Goal: Task Accomplishment & Management: Manage account settings

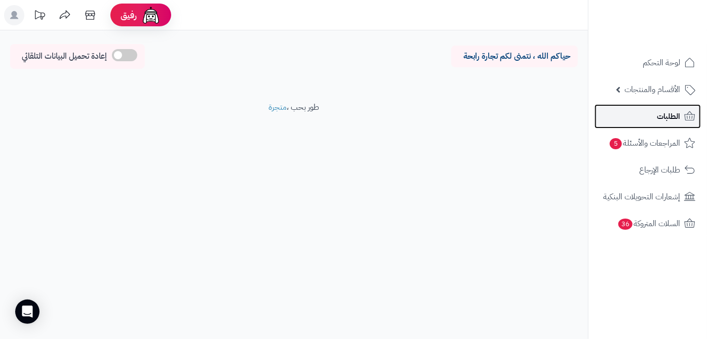
click at [644, 125] on link "الطلبات" at bounding box center [648, 116] width 106 height 24
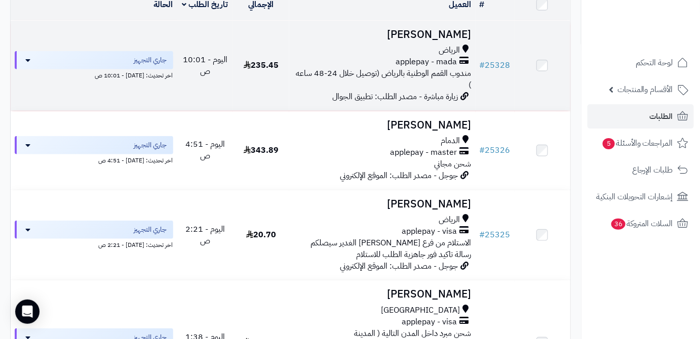
scroll to position [138, 0]
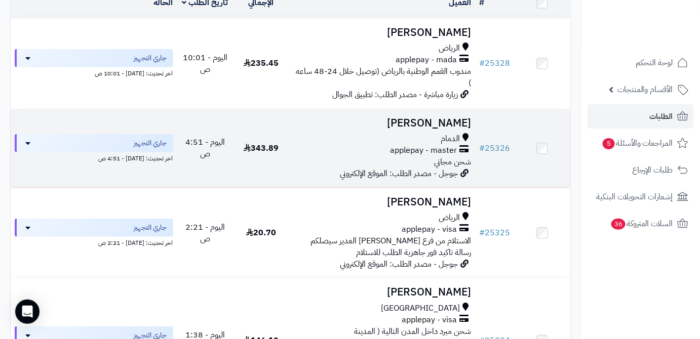
click at [500, 161] on td "# 25326" at bounding box center [495, 148] width 39 height 79
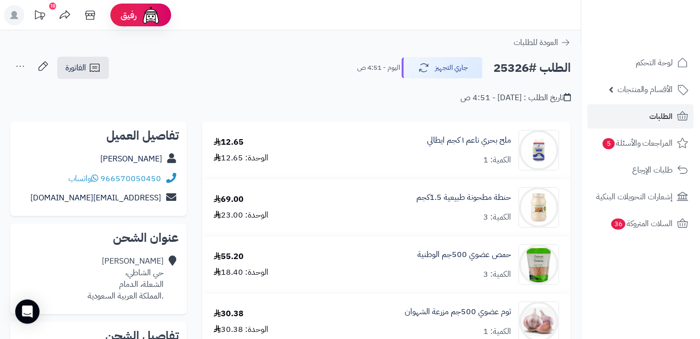
click at [513, 62] on h2 "الطلب #25326" at bounding box center [532, 68] width 78 height 21
copy h2 "25326"
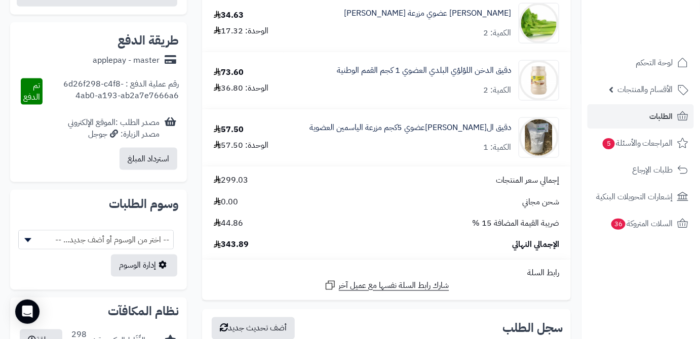
scroll to position [414, 0]
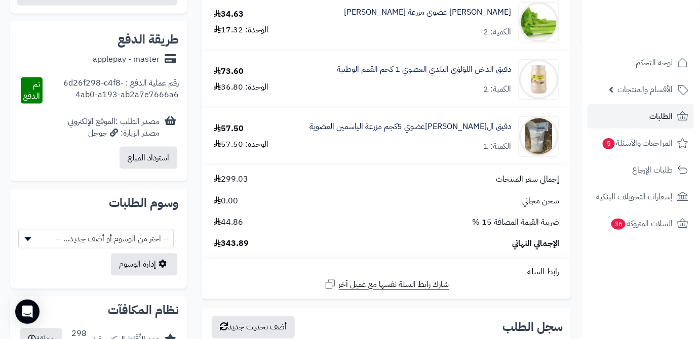
click at [243, 246] on span "343.89" at bounding box center [231, 245] width 35 height 12
copy span "343.89"
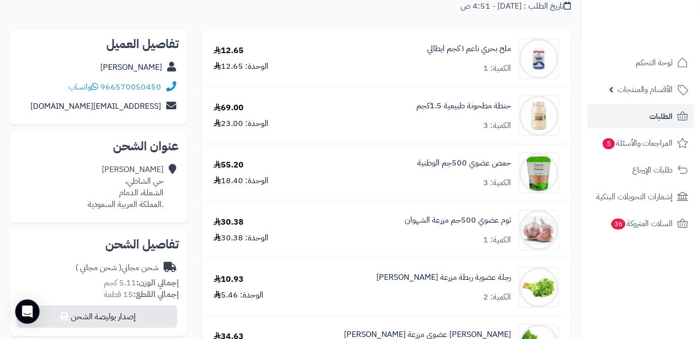
scroll to position [0, 0]
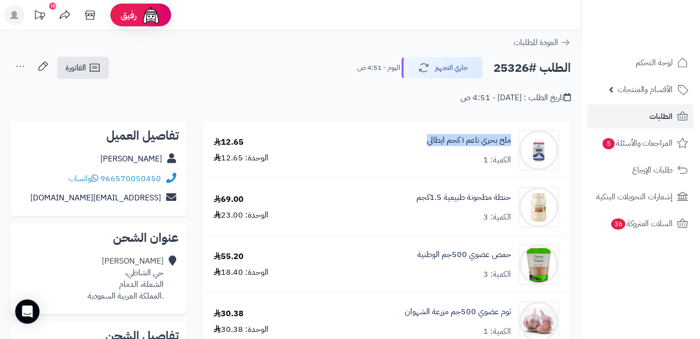
drag, startPoint x: 417, startPoint y: 141, endPoint x: 513, endPoint y: 144, distance: 96.3
click at [513, 144] on div "ملح بحري ناعم ١ كجم ايطالي الكمية: 1" at bounding box center [427, 150] width 279 height 41
copy link "ملح بحري ناعم ١ كجم ايطالي"
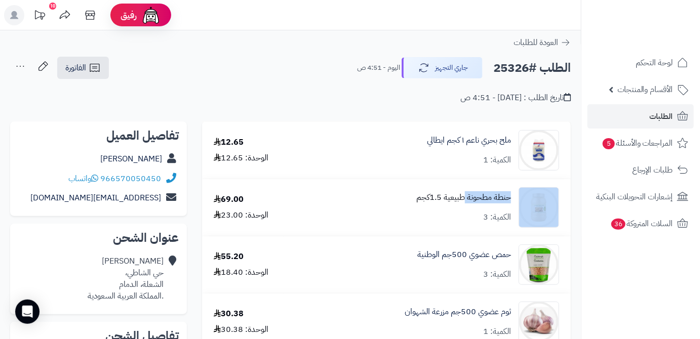
drag, startPoint x: 516, startPoint y: 196, endPoint x: 466, endPoint y: 200, distance: 49.8
click at [466, 200] on div "حنطة مطحونة طبيعية 1.5كجم الكمية: 3" at bounding box center [427, 207] width 279 height 41
copy div "حنطة مطحونة"
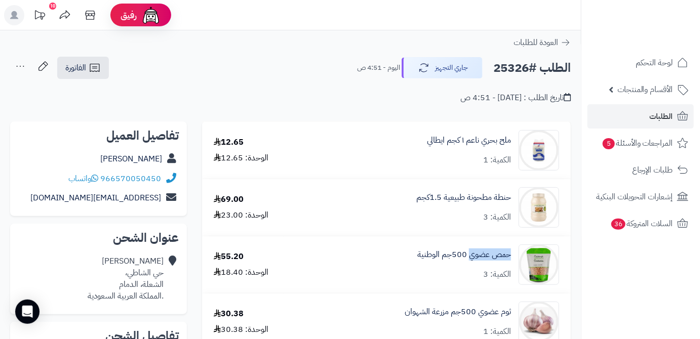
drag, startPoint x: 514, startPoint y: 253, endPoint x: 471, endPoint y: 261, distance: 43.8
click at [471, 261] on div "حمص عضوي 500جم الوطنية الكمية: 3" at bounding box center [427, 265] width 279 height 41
copy link "حمص عضوي"
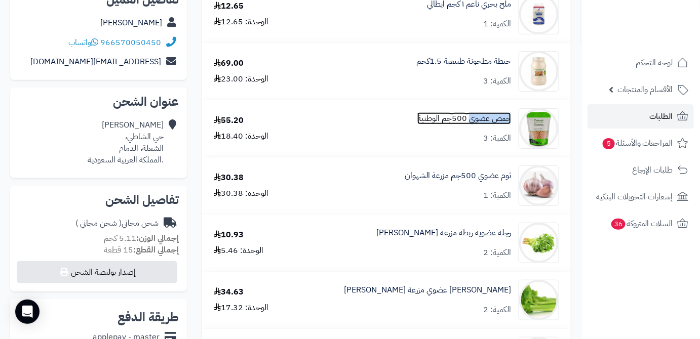
scroll to position [138, 0]
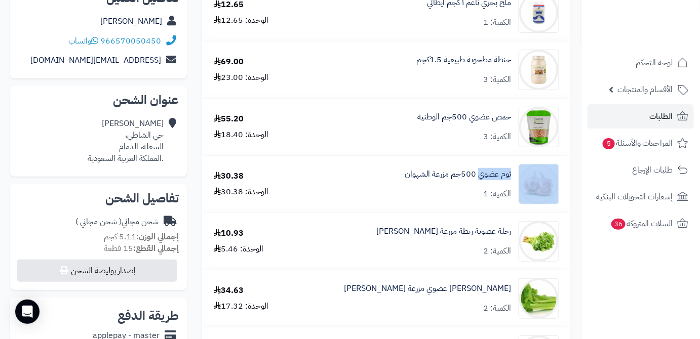
drag, startPoint x: 515, startPoint y: 175, endPoint x: 478, endPoint y: 182, distance: 37.8
click at [478, 182] on div "ثوم عضوي 500جم مزرعة الشهوان الكمية: 1" at bounding box center [427, 184] width 279 height 41
copy div "ثوم عضوي"
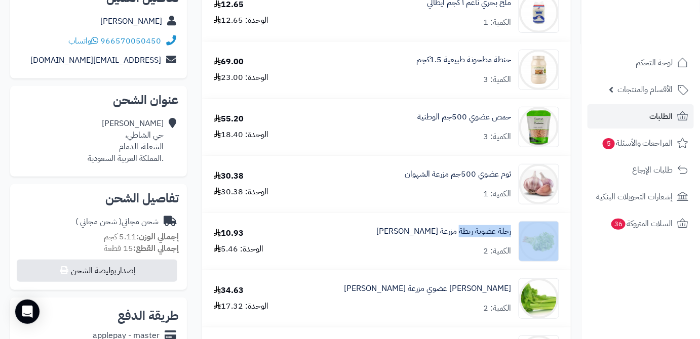
drag, startPoint x: 516, startPoint y: 231, endPoint x: 461, endPoint y: 241, distance: 56.1
click at [461, 241] on div "رجلة عضوية ربطة مزرعة الشهوان الكمية: 2" at bounding box center [427, 241] width 279 height 41
copy div "رجلة عضوية ربطة"
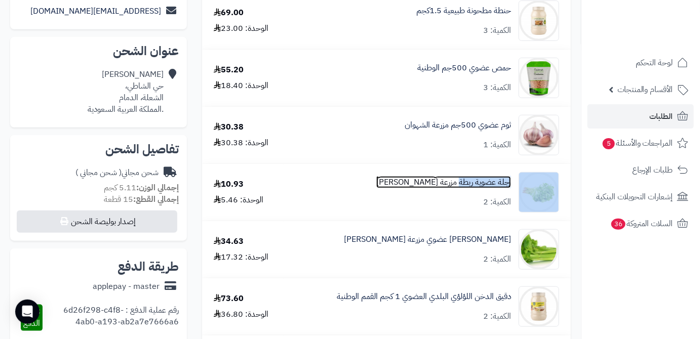
scroll to position [230, 0]
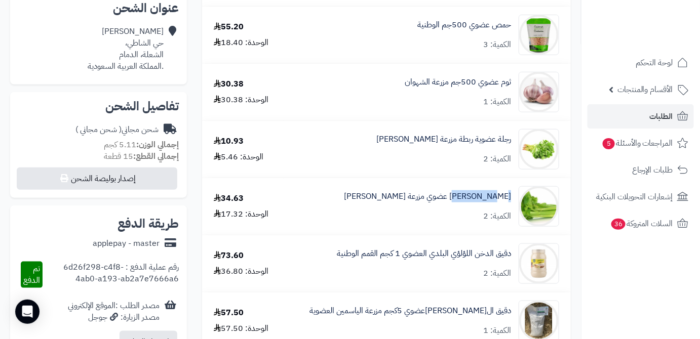
drag, startPoint x: 513, startPoint y: 198, endPoint x: 469, endPoint y: 206, distance: 45.2
click at [469, 206] on div "كرفس عضوي مزرعة الشهوان الكمية: 2" at bounding box center [427, 206] width 279 height 41
copy link "كرفس عضوي"
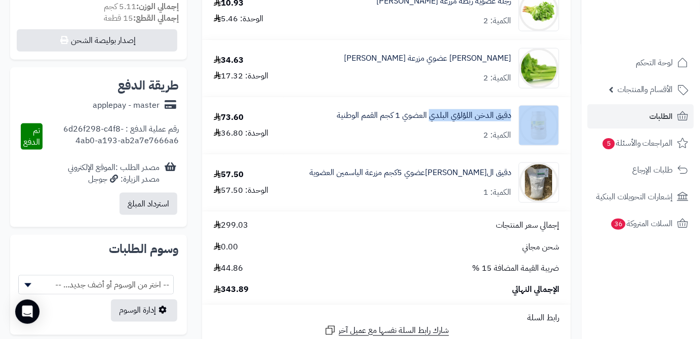
drag, startPoint x: 515, startPoint y: 113, endPoint x: 428, endPoint y: 126, distance: 88.1
click at [428, 126] on div "دقيق الدخن اللؤلؤي البلدي العضوي 1 كجم القمم الوطنية الكمية: 2" at bounding box center [427, 125] width 279 height 41
copy div "دقيق الدخن اللؤلؤي البلدي"
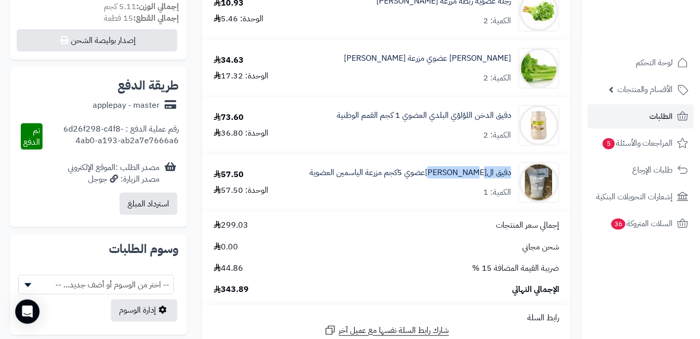
drag, startPoint x: 513, startPoint y: 175, endPoint x: 448, endPoint y: 184, distance: 65.4
click at [448, 184] on div "دقيق الشعيرالعضوي 5كجم مزرعة الياسمين العضوية الكمية: 1" at bounding box center [427, 183] width 279 height 41
copy link "دقيق الشعيرالعضوي"
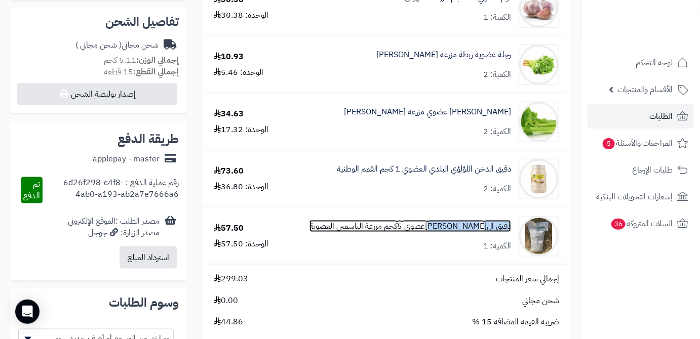
scroll to position [276, 0]
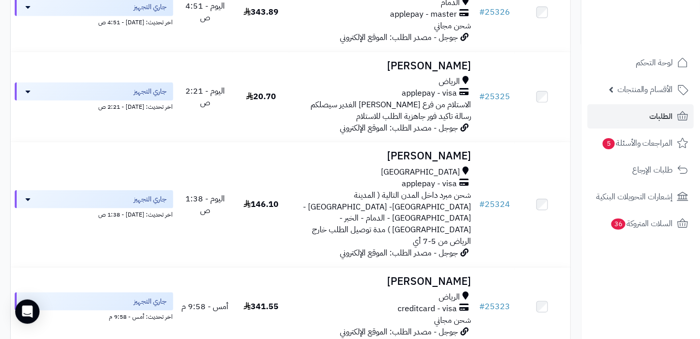
scroll to position [276, 0]
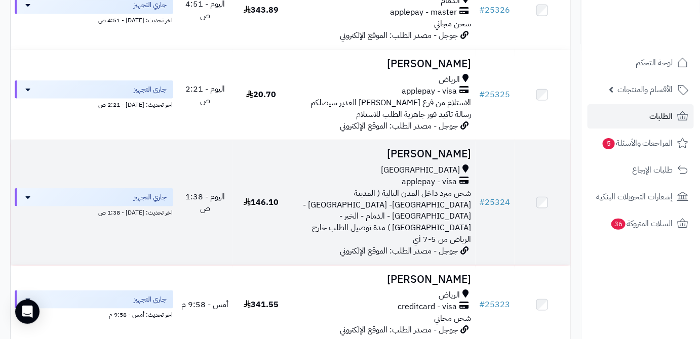
click at [424, 168] on td "Abduallah Alsowaihi جدة applepay - visa شحن مبرد داخل المدن التالية ( المدينة ا…" at bounding box center [382, 202] width 186 height 125
click at [399, 171] on div "[GEOGRAPHIC_DATA]" at bounding box center [382, 171] width 178 height 12
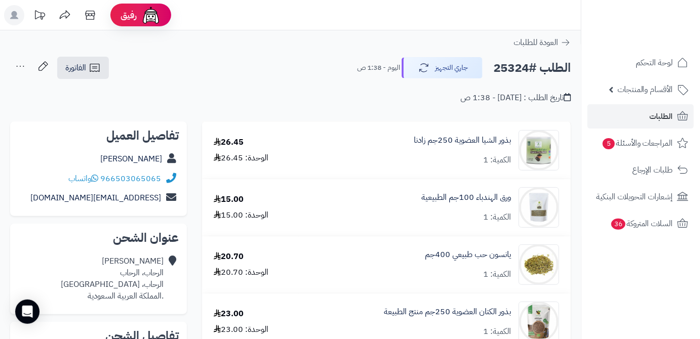
drag, startPoint x: 82, startPoint y: 158, endPoint x: 165, endPoint y: 158, distance: 82.6
click at [165, 158] on div "[PERSON_NAME]" at bounding box center [98, 159] width 161 height 20
copy div "[PERSON_NAME]"
drag, startPoint x: 102, startPoint y: 178, endPoint x: 162, endPoint y: 184, distance: 60.0
click at [162, 184] on div "966503065065 واتساب" at bounding box center [98, 179] width 161 height 20
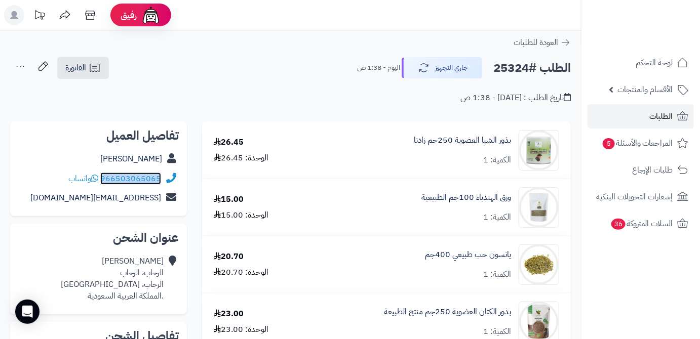
copy link "966503065065"
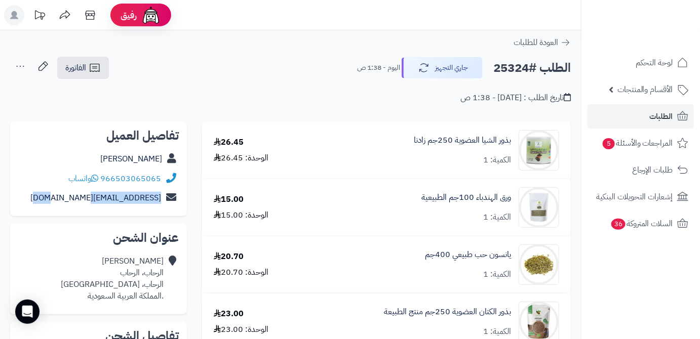
drag, startPoint x: 61, startPoint y: 199, endPoint x: 163, endPoint y: 197, distance: 102.4
click at [167, 198] on div "rr62009@hotmail.com" at bounding box center [98, 198] width 161 height 20
copy div "rr62009@hotmail.com"
drag, startPoint x: 123, startPoint y: 286, endPoint x: 163, endPoint y: 286, distance: 40.0
click at [163, 286] on div "Abduallah Alsowaihi الرحاب، الرحاب الرحاب، جدة .المملكة العربية السعودية" at bounding box center [112, 279] width 103 height 46
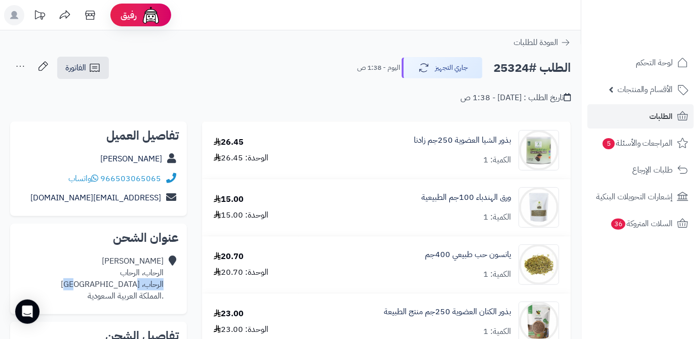
copy div "الرحاب، جدة"
click at [518, 69] on h2 "الطلب #25324" at bounding box center [532, 68] width 78 height 21
copy h2 "25324"
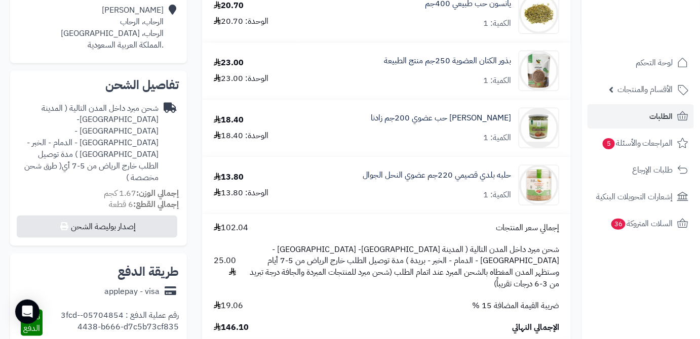
scroll to position [322, 0]
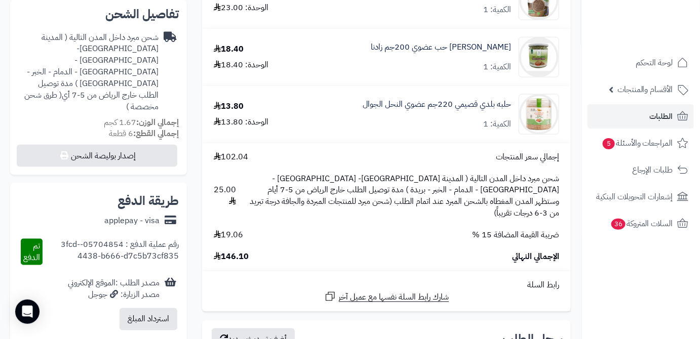
click at [243, 251] on span "146.10" at bounding box center [231, 257] width 35 height 12
copy span "146.10"
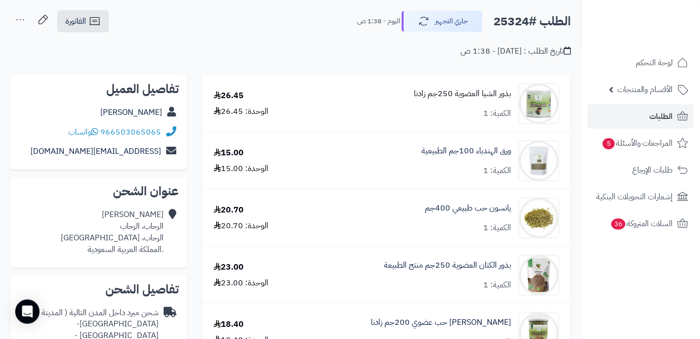
scroll to position [46, 0]
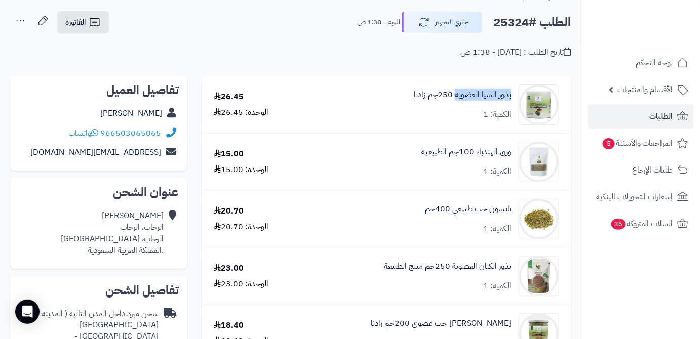
drag, startPoint x: 513, startPoint y: 93, endPoint x: 456, endPoint y: 104, distance: 58.3
click at [456, 104] on div "بذور الشيا العضوية 250جم زادنا الكمية: 1" at bounding box center [434, 105] width 264 height 41
copy link "بذور الشيا العضوية"
drag, startPoint x: 513, startPoint y: 153, endPoint x: 416, endPoint y: 158, distance: 96.9
click at [416, 158] on div "ورق الهندباء 100جم الطبيعية الكمية: 1" at bounding box center [434, 162] width 264 height 41
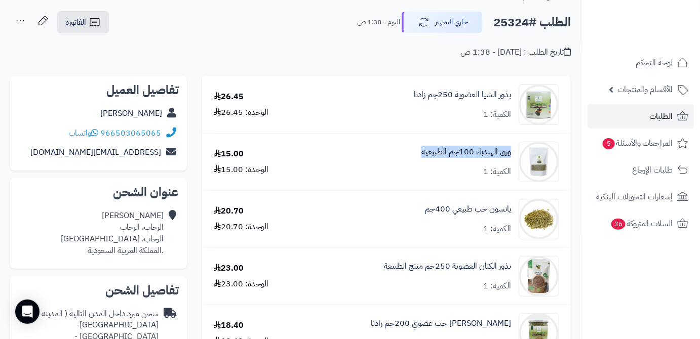
copy link "ورق الهندباء 100جم الطبيعية"
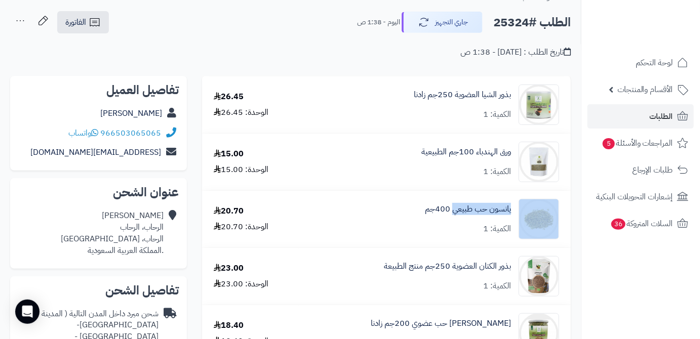
drag, startPoint x: 514, startPoint y: 208, endPoint x: 455, endPoint y: 219, distance: 60.2
click at [455, 219] on div "يانسون حب طبيعي 400جم الكمية: 1" at bounding box center [434, 219] width 264 height 41
copy div "يانسون حب طبيعي"
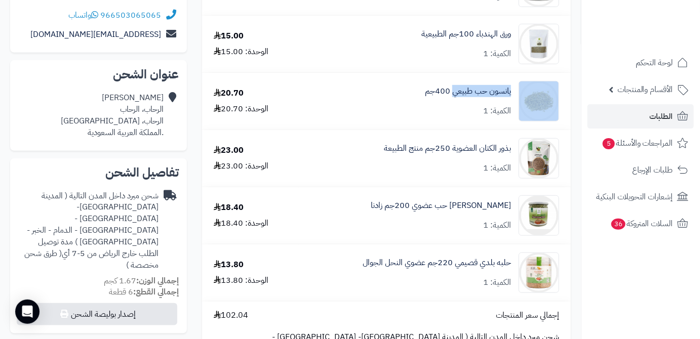
scroll to position [184, 0]
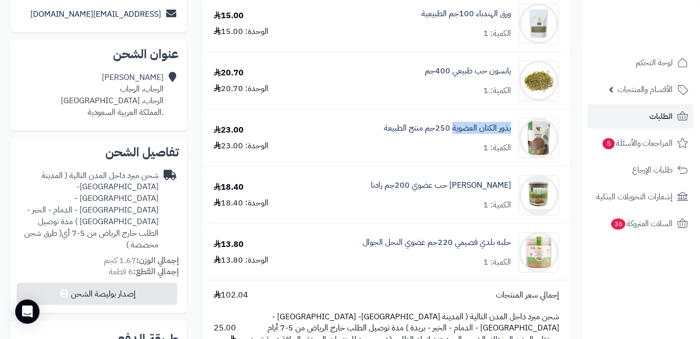
drag, startPoint x: 513, startPoint y: 127, endPoint x: 453, endPoint y: 139, distance: 61.0
click at [452, 139] on div "بذور الكتان العضوية 250جم منتج الطبيعة الكمية: 1" at bounding box center [434, 138] width 264 height 41
copy link "بذور الكتان العضوية"
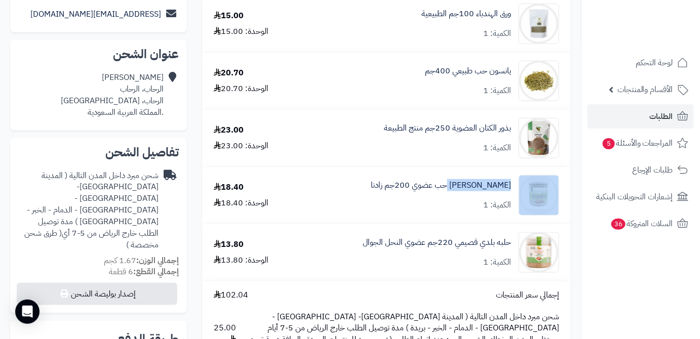
drag, startPoint x: 511, startPoint y: 182, endPoint x: 453, endPoint y: 195, distance: 59.1
click at [453, 195] on div "يانسون حب عضوي 200جم زادنا الكمية: 1" at bounding box center [434, 195] width 264 height 41
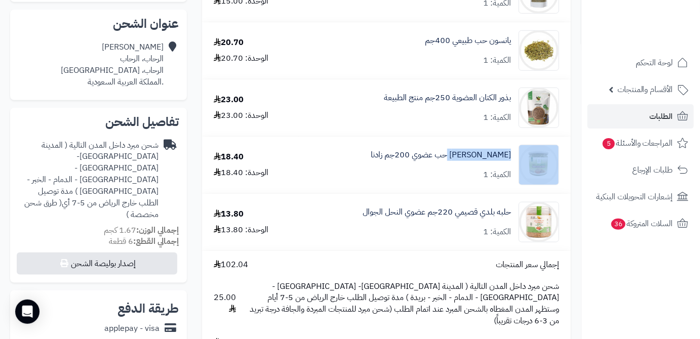
scroll to position [230, 0]
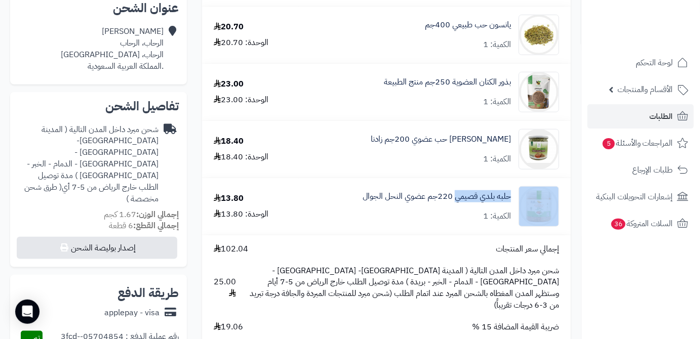
drag, startPoint x: 513, startPoint y: 198, endPoint x: 455, endPoint y: 204, distance: 58.6
click at [455, 204] on div "حلبه بلدي قصيمي 220جم عضوي النحل الجوال الكمية: 1" at bounding box center [434, 206] width 264 height 41
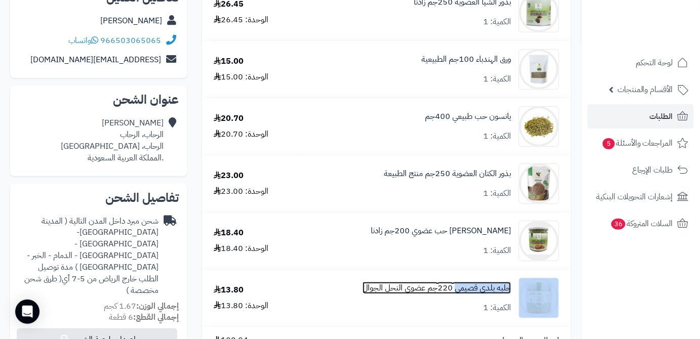
scroll to position [138, 0]
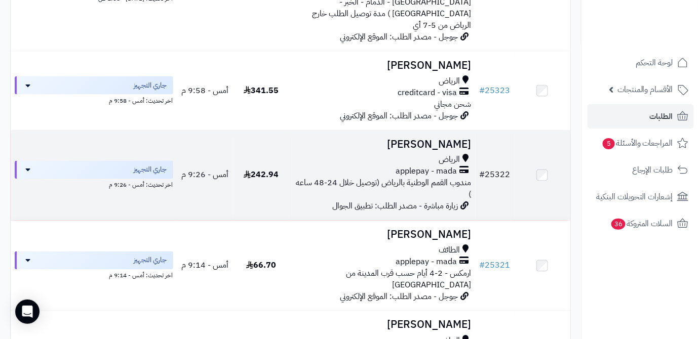
scroll to position [507, 0]
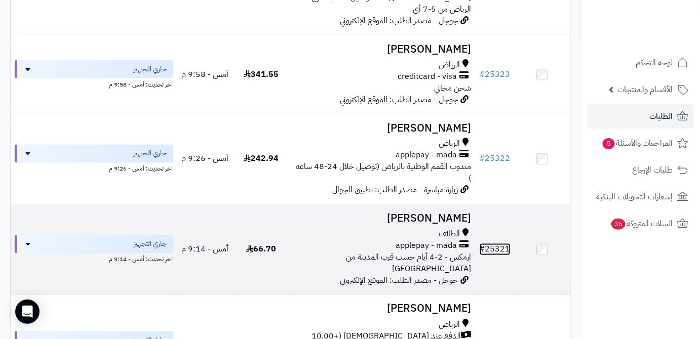
click at [487, 244] on link "# 25321" at bounding box center [495, 250] width 31 height 12
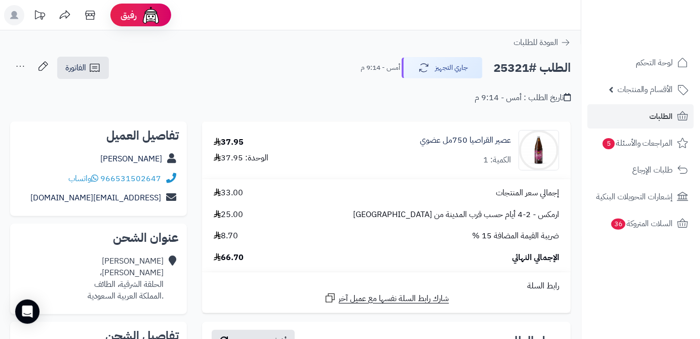
drag, startPoint x: 109, startPoint y: 163, endPoint x: 165, endPoint y: 164, distance: 55.2
click at [165, 164] on div "فواز الزهراني" at bounding box center [98, 159] width 161 height 20
copy div "فواز الزهراني"
drag, startPoint x: 101, startPoint y: 177, endPoint x: 167, endPoint y: 181, distance: 66.0
click at [167, 181] on div "966531502647 واتساب" at bounding box center [98, 179] width 161 height 20
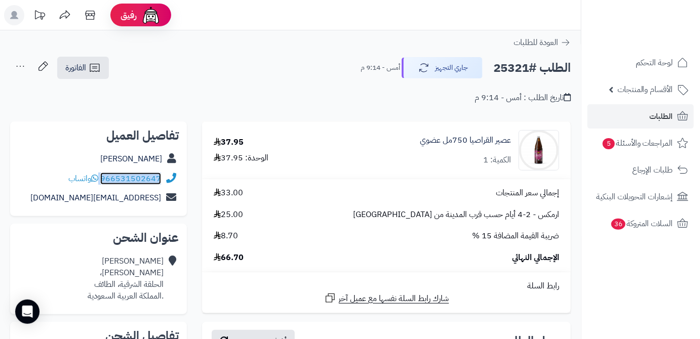
copy div "966531502647"
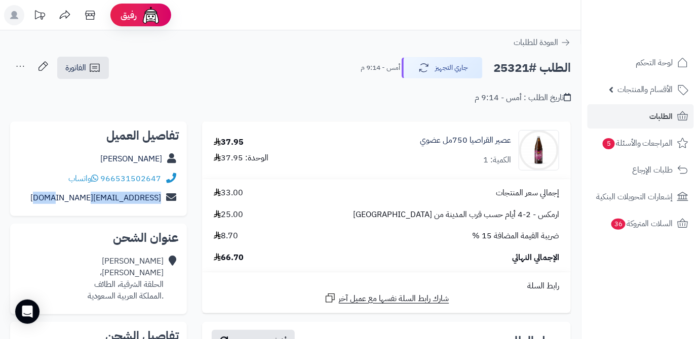
drag, startPoint x: 70, startPoint y: 203, endPoint x: 162, endPoint y: 203, distance: 91.2
click at [162, 203] on div "rdx.jf.115@gmail.com" at bounding box center [98, 198] width 161 height 20
copy link "rdx.jf.115@gmail.com"
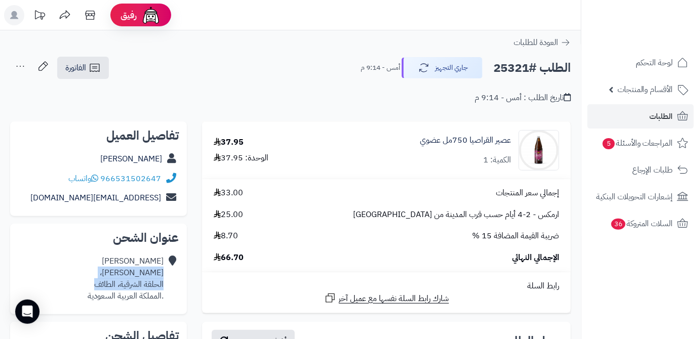
drag, startPoint x: 85, startPoint y: 288, endPoint x: 164, endPoint y: 277, distance: 79.3
click at [164, 277] on div "فواز الزهراني أجود بن زامل، الحلقة الشرقية، الطائف .المملكة العربية السعودية" at bounding box center [98, 279] width 161 height 54
copy div "أجود بن زامل، الحلقة الشرقية، الطائف"
click at [506, 69] on h2 "الطلب #25321" at bounding box center [532, 68] width 78 height 21
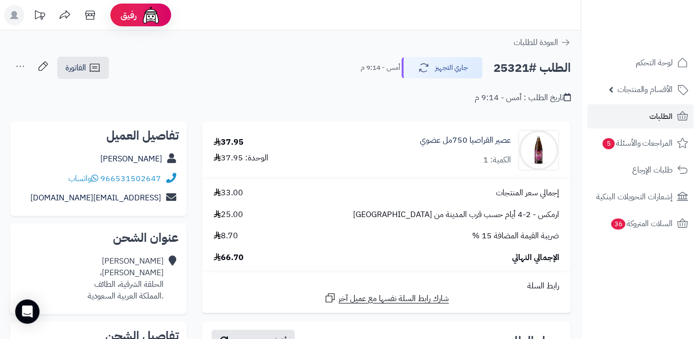
copy h2 "25321"
click at [238, 260] on span "66.70" at bounding box center [229, 258] width 30 height 12
copy span "66.70"
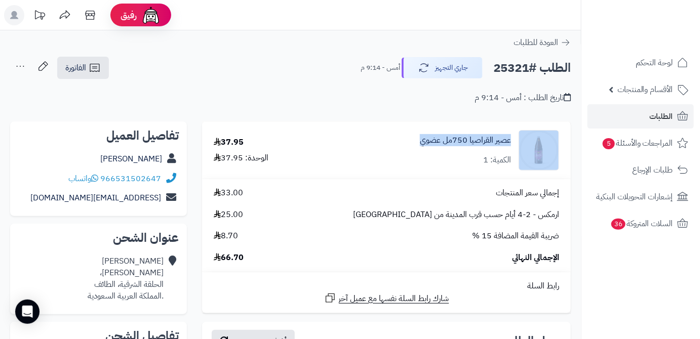
drag, startPoint x: 410, startPoint y: 139, endPoint x: 520, endPoint y: 140, distance: 109.9
click at [520, 140] on div "عصير القراصيا 750مل عضوي الكمية: 1" at bounding box center [446, 150] width 241 height 41
copy div "عصير القراصيا 750مل عضوي"
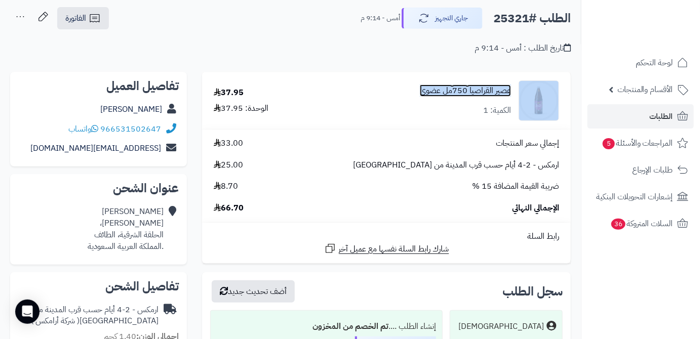
scroll to position [46, 0]
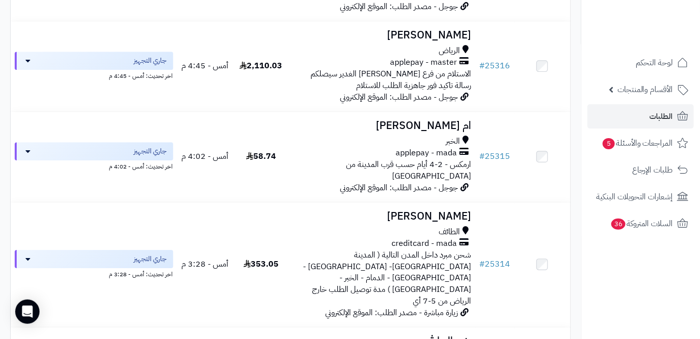
scroll to position [1013, 0]
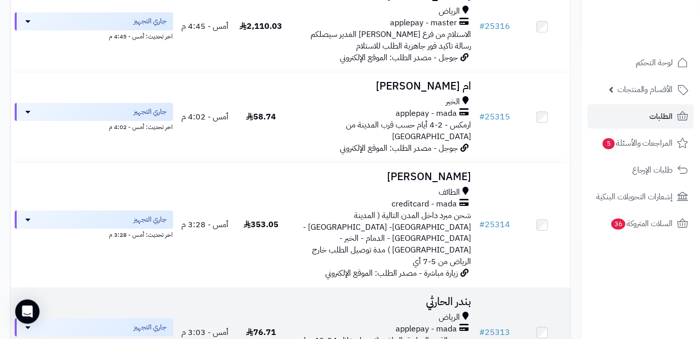
click at [504, 288] on td "# 25313" at bounding box center [495, 333] width 39 height 90
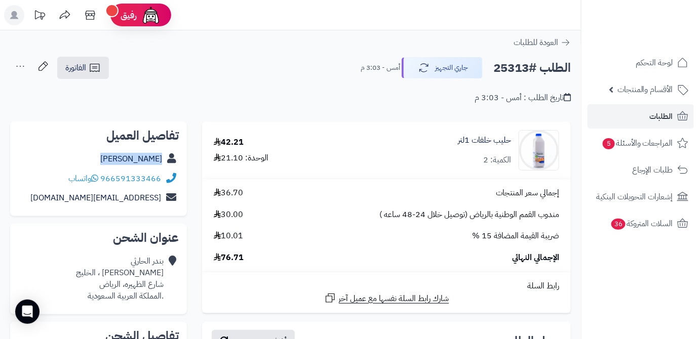
drag, startPoint x: 124, startPoint y: 156, endPoint x: 165, endPoint y: 162, distance: 41.1
click at [165, 162] on div "[PERSON_NAME]" at bounding box center [98, 159] width 161 height 20
copy div "[PERSON_NAME]"
drag, startPoint x: 101, startPoint y: 177, endPoint x: 161, endPoint y: 181, distance: 59.4
click at [161, 181] on div "966591333466 واتساب" at bounding box center [114, 179] width 93 height 12
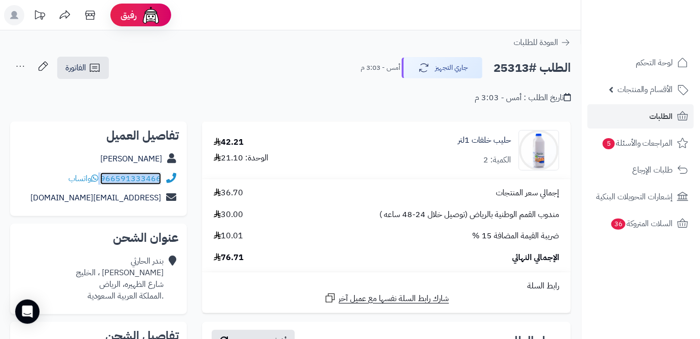
copy div "966591333466"
click at [238, 260] on span "76.71" at bounding box center [229, 258] width 30 height 12
copy span "76.71"
click at [506, 68] on h2 "الطلب #25313" at bounding box center [532, 68] width 78 height 21
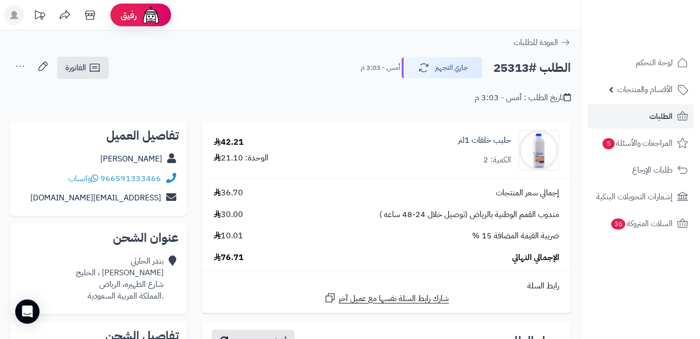
click at [506, 68] on h2 "الطلب #25313" at bounding box center [532, 68] width 78 height 21
copy h2 "25313"
drag, startPoint x: 435, startPoint y: 136, endPoint x: 515, endPoint y: 144, distance: 79.9
click at [515, 144] on div "حليب خلفات 1لتر الكمية: 2" at bounding box center [457, 150] width 219 height 41
copy link "حليب خلفات 1لتر"
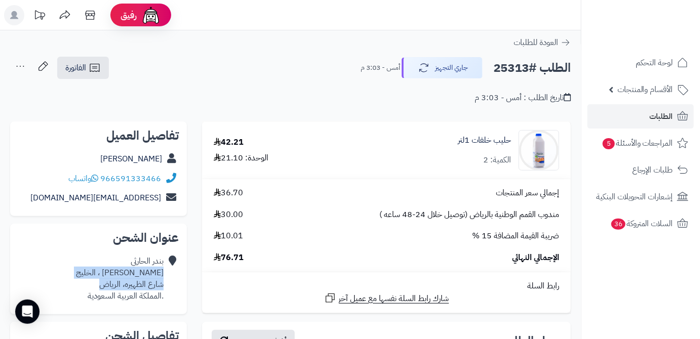
drag, startPoint x: 94, startPoint y: 283, endPoint x: 165, endPoint y: 277, distance: 70.6
click at [165, 277] on div "[PERSON_NAME] [PERSON_NAME] ، الخليج شارع الظهيره، [GEOGRAPHIC_DATA] .المملكة ا…" at bounding box center [98, 279] width 161 height 54
copy div "[PERSON_NAME] ، الخليج شارع الظهيره، [GEOGRAPHIC_DATA]"
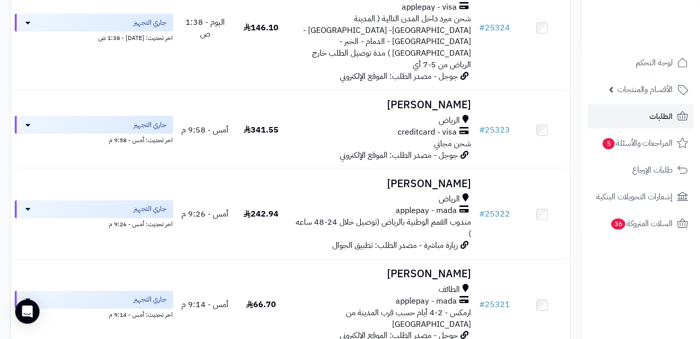
scroll to position [507, 0]
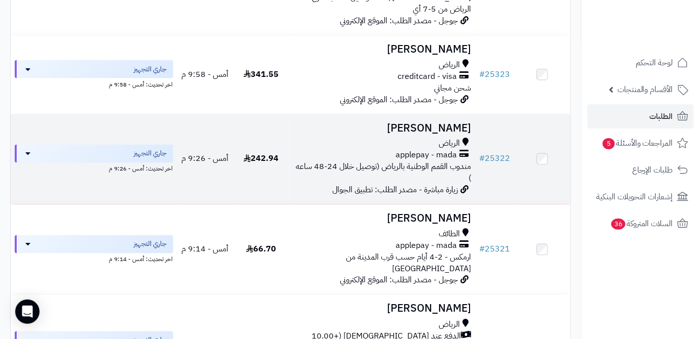
click at [493, 161] on td "# 25322" at bounding box center [495, 160] width 39 height 90
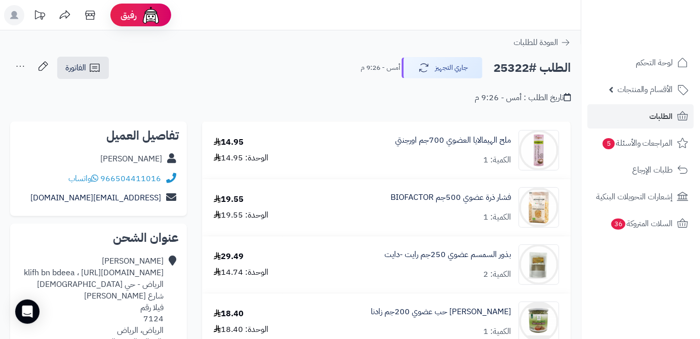
drag, startPoint x: 90, startPoint y: 160, endPoint x: 161, endPoint y: 162, distance: 71.0
click at [161, 162] on div "عبدالعزيز عبدالرحمن" at bounding box center [98, 159] width 161 height 20
copy link "عبدالعزيز عبدالرحمن"
drag, startPoint x: 102, startPoint y: 176, endPoint x: 164, endPoint y: 176, distance: 61.8
click at [164, 176] on div "966504411016 واتساب" at bounding box center [98, 179] width 161 height 20
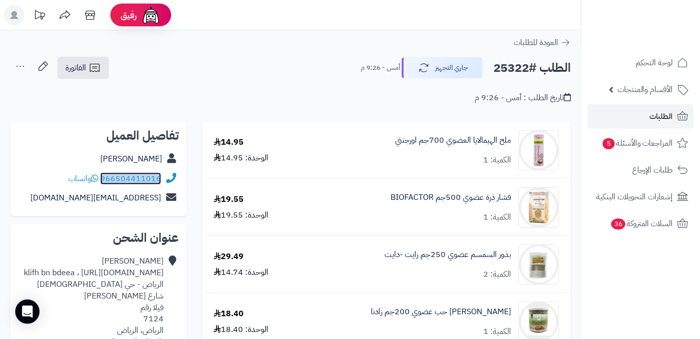
copy div "966504411016"
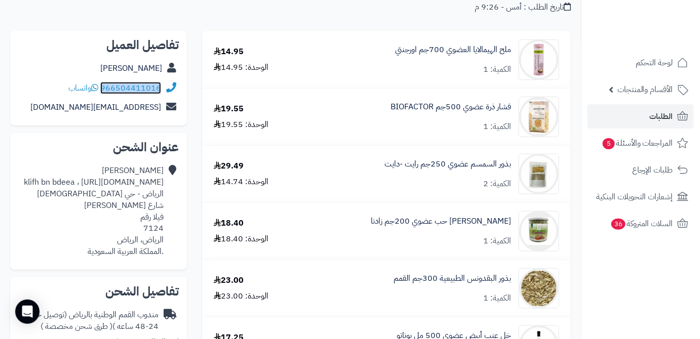
scroll to position [92, 0]
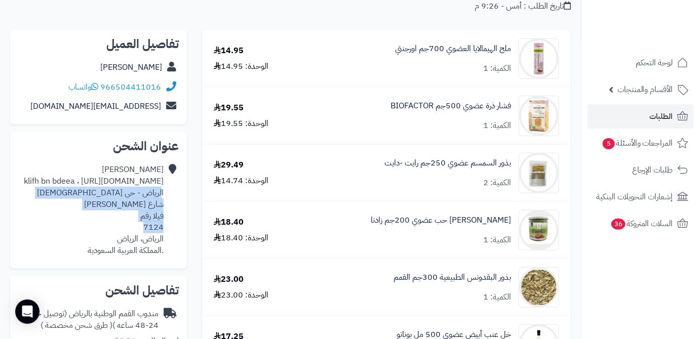
drag, startPoint x: 136, startPoint y: 239, endPoint x: 162, endPoint y: 205, distance: 43.4
click at [162, 205] on div "عبدالعزيز عبدالرحمن klifh bn bdeea ، https://maps.google.com/?q=24.730684647093…" at bounding box center [94, 210] width 140 height 93
copy div "لرياض - حي المحمدية شارع خليفه بن بديع فيلا رقم 7124"
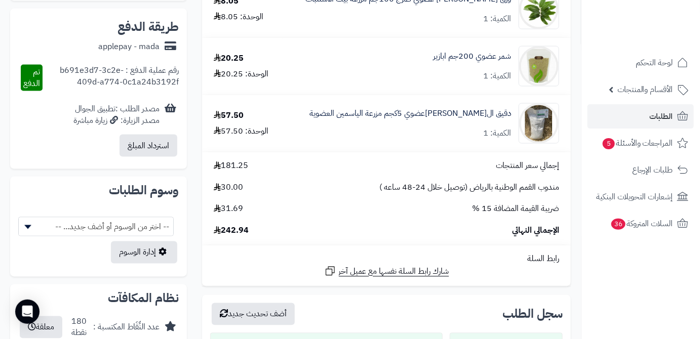
scroll to position [507, 0]
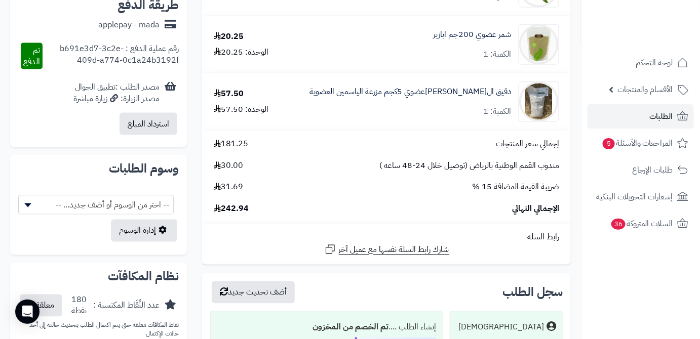
click at [243, 214] on span "242.94" at bounding box center [231, 210] width 35 height 12
copy span "242.94"
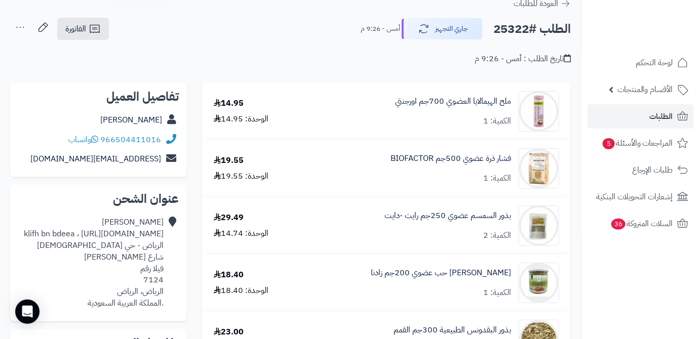
scroll to position [0, 0]
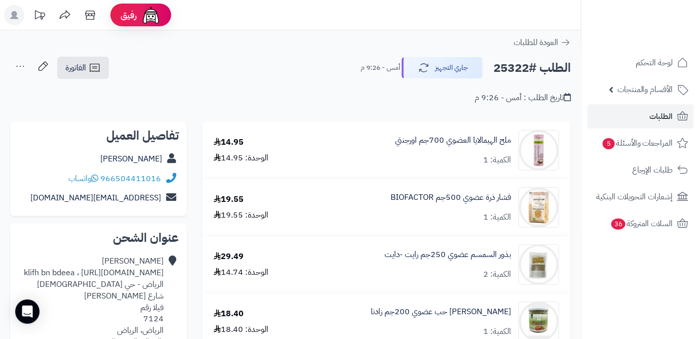
click at [516, 64] on h2 "الطلب #25322" at bounding box center [532, 68] width 78 height 21
copy h2 "25322"
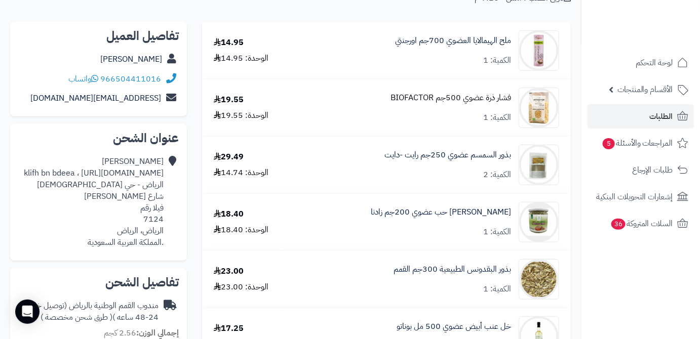
scroll to position [46, 0]
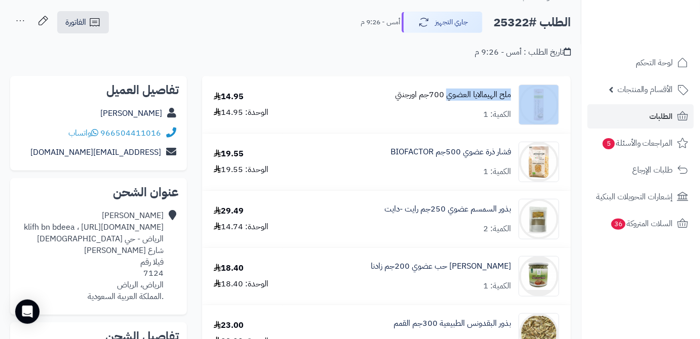
drag, startPoint x: 515, startPoint y: 94, endPoint x: 447, endPoint y: 97, distance: 68.0
click at [447, 97] on div "ملح الهيمالايا العضوي 700جم اورجنتي الكمية: 1" at bounding box center [427, 105] width 280 height 41
copy div "ملح الهيمالايا العضوي"
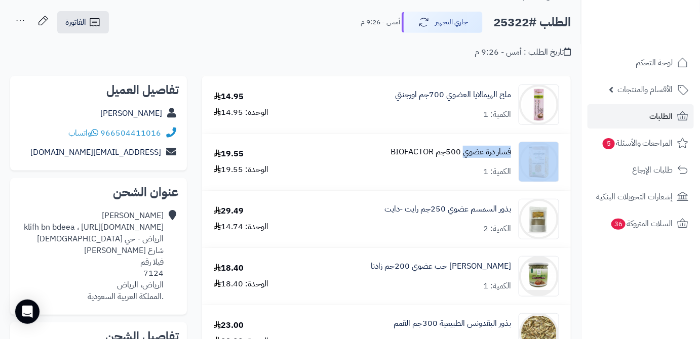
drag, startPoint x: 515, startPoint y: 147, endPoint x: 464, endPoint y: 157, distance: 52.6
click at [464, 157] on div "فشار ذرة عضوي 500جم BIOFACTOR الكمية: 1" at bounding box center [427, 162] width 280 height 41
copy div "فشار ذرة عضوي"
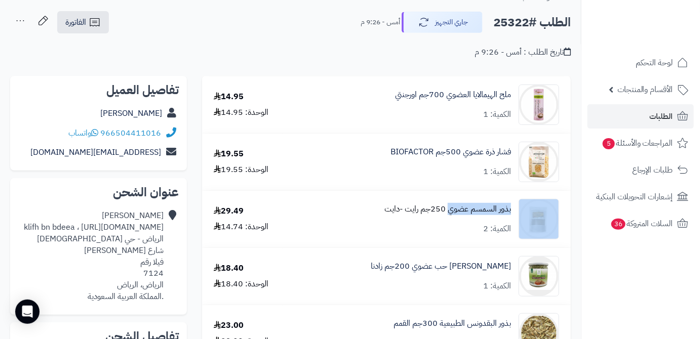
drag, startPoint x: 517, startPoint y: 209, endPoint x: 452, endPoint y: 214, distance: 65.0
click at [450, 217] on div "بذور السمسم عضوي 250جم رايت -دايت الكمية: 2" at bounding box center [427, 219] width 280 height 41
copy div "بذور السمسم عضوي"
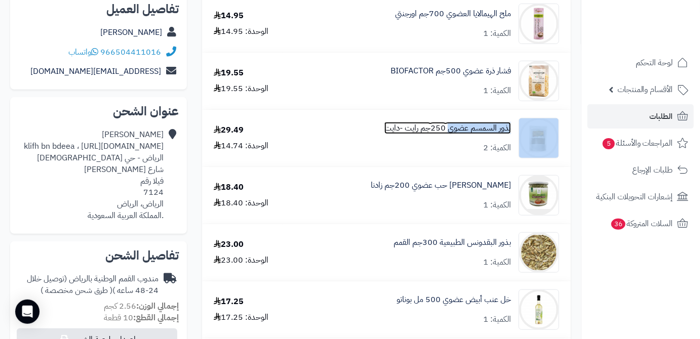
scroll to position [184, 0]
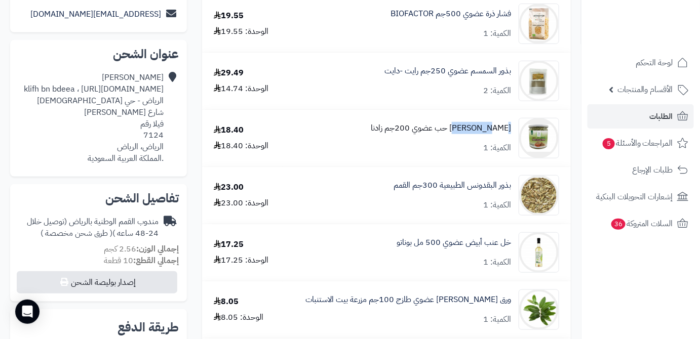
drag, startPoint x: 514, startPoint y: 129, endPoint x: 474, endPoint y: 134, distance: 40.3
click at [474, 134] on div "يانسون حب عضوي 200جم زادنا الكمية: 1" at bounding box center [427, 138] width 280 height 41
copy link "يانسون حب"
drag, startPoint x: 512, startPoint y: 185, endPoint x: 470, endPoint y: 196, distance: 43.7
click at [470, 196] on div "بذور البقدونس الطبيعية 300جم القمم الكمية: 1" at bounding box center [427, 195] width 280 height 41
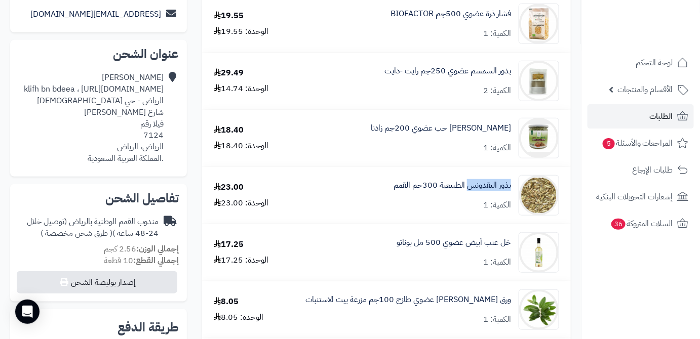
copy link "بذور البقدونس"
drag, startPoint x: 514, startPoint y: 239, endPoint x: 465, endPoint y: 251, distance: 50.5
click at [465, 251] on div "خل عنب أبيض عضوي 500 مل بوناتو الكمية: 1" at bounding box center [427, 253] width 280 height 41
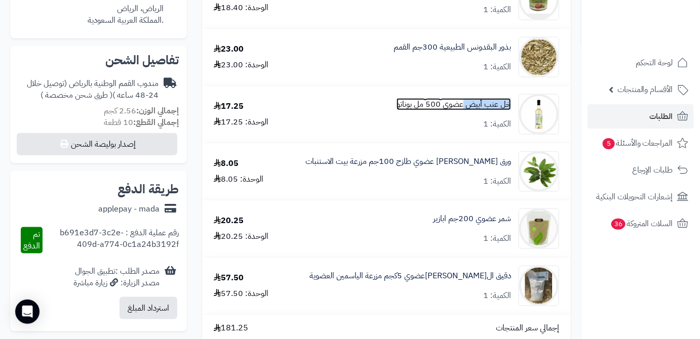
scroll to position [368, 0]
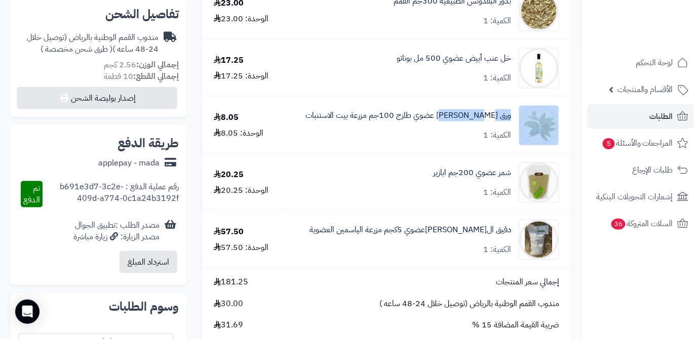
drag, startPoint x: 515, startPoint y: 115, endPoint x: 460, endPoint y: 124, distance: 56.4
click at [460, 124] on div "ورق زيتون عضوي طازج 100جم مزرعة بيت الاستنبات الكمية: 1" at bounding box center [427, 125] width 280 height 41
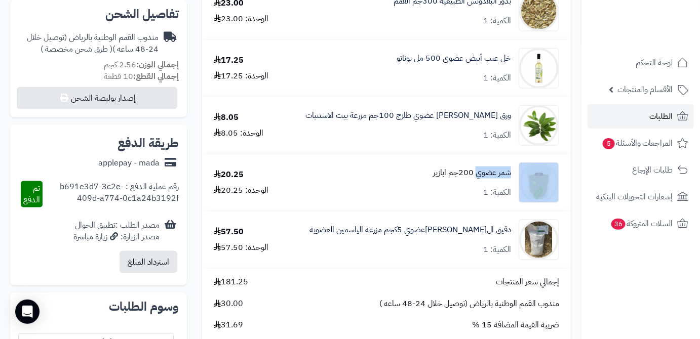
drag, startPoint x: 515, startPoint y: 173, endPoint x: 477, endPoint y: 179, distance: 39.0
click at [477, 179] on div "شمر عضوي 200جم ابازير الكمية: 1" at bounding box center [427, 183] width 280 height 41
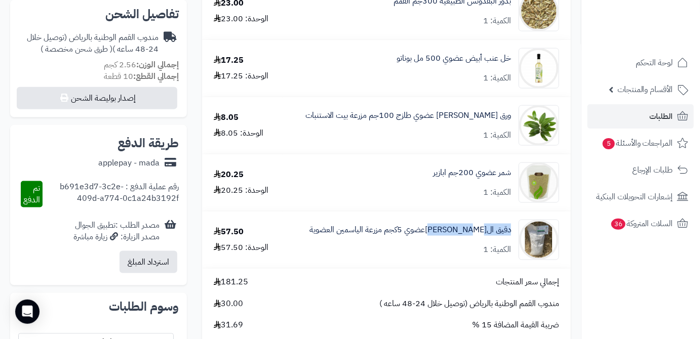
drag, startPoint x: 512, startPoint y: 226, endPoint x: 450, endPoint y: 241, distance: 63.7
click at [450, 241] on div "دقيق الشعيرالعضوي 5كجم مزرعة الياسمين العضوية الكمية: 1" at bounding box center [427, 240] width 280 height 41
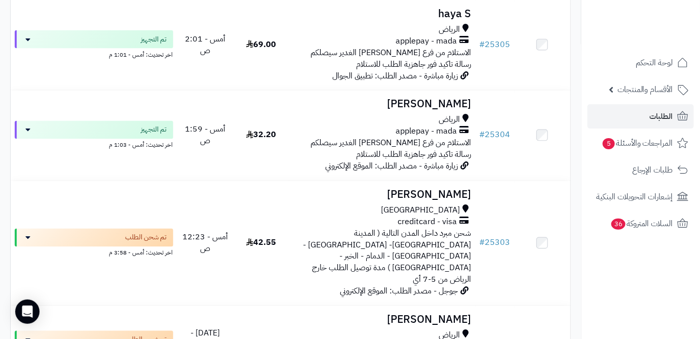
scroll to position [1888, 0]
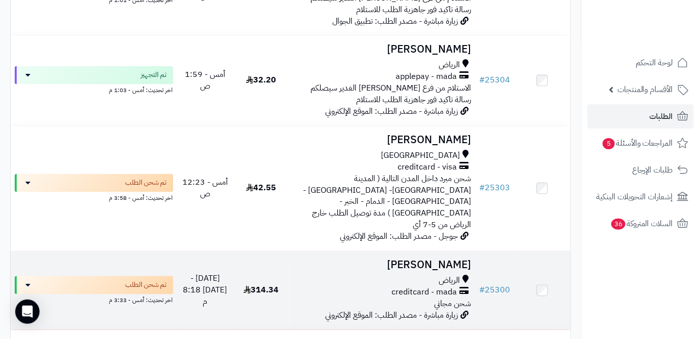
click at [442, 260] on h3 "[PERSON_NAME]" at bounding box center [382, 266] width 178 height 12
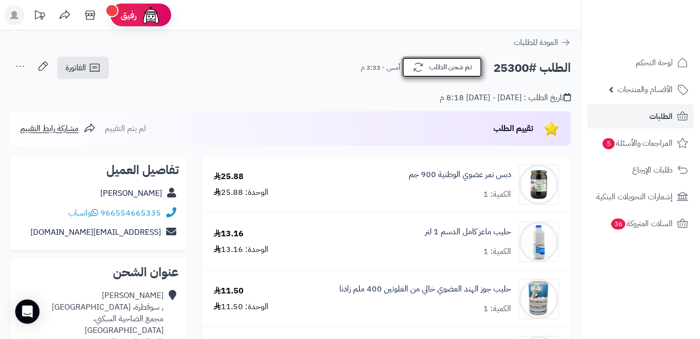
click at [459, 71] on button "تم شحن الطلب" at bounding box center [442, 67] width 81 height 21
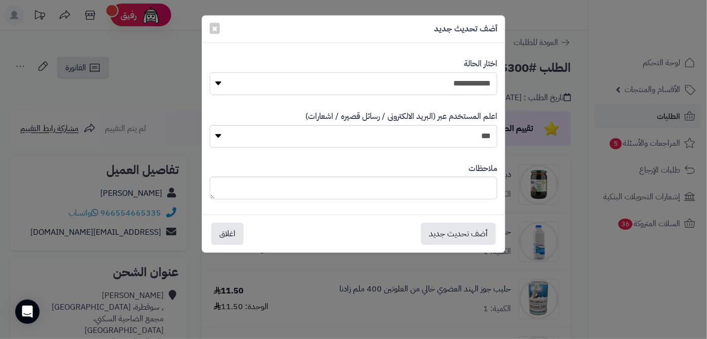
drag, startPoint x: 458, startPoint y: 85, endPoint x: 458, endPoint y: 91, distance: 6.1
click at [458, 85] on select "**********" at bounding box center [354, 83] width 288 height 23
select select "*"
click at [210, 72] on select "**********" at bounding box center [354, 83] width 288 height 23
paste textarea "**********"
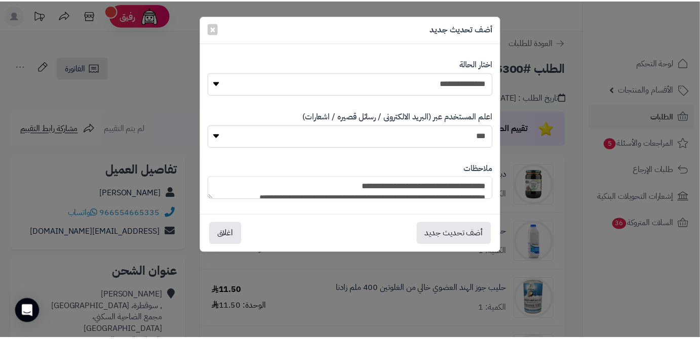
scroll to position [98, 0]
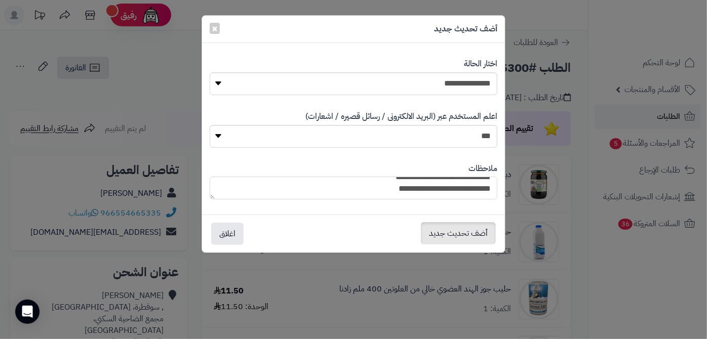
type textarea "**********"
click at [455, 235] on button "أضف تحديث جديد" at bounding box center [458, 233] width 75 height 22
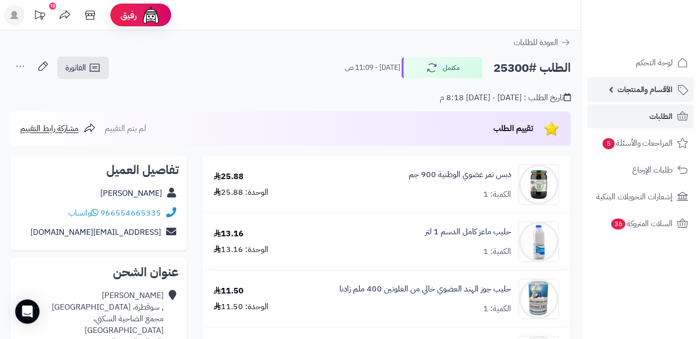
click at [651, 92] on span "الأقسام والمنتجات" at bounding box center [646, 90] width 56 height 14
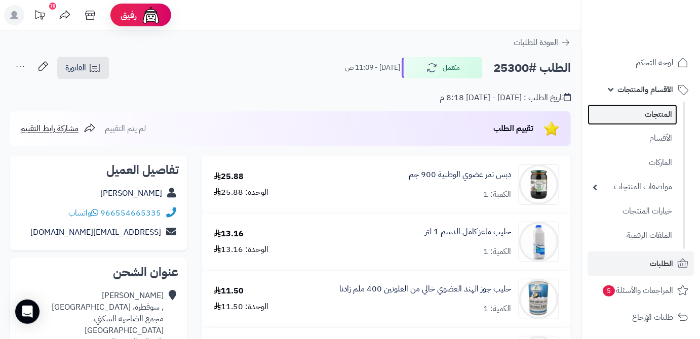
click at [651, 120] on link "المنتجات" at bounding box center [633, 114] width 90 height 21
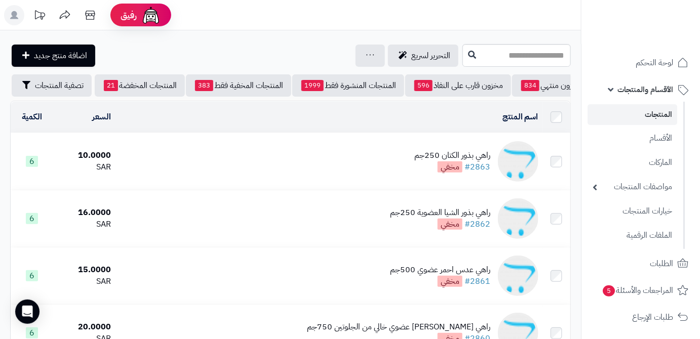
scroll to position [0, -107]
click at [30, 94] on button "تصفية المنتجات" at bounding box center [52, 85] width 80 height 22
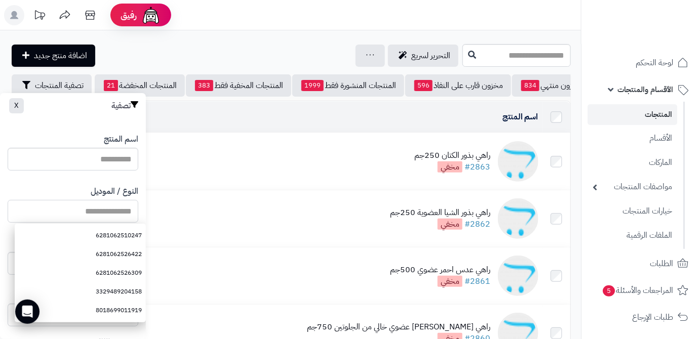
paste input "**********"
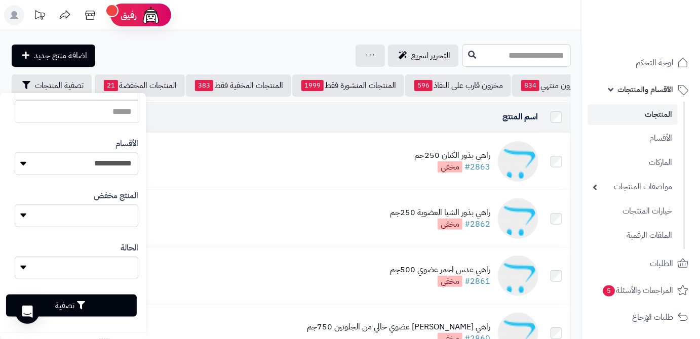
scroll to position [280, 0]
type input "**********"
click at [111, 303] on button "تصفية" at bounding box center [71, 304] width 131 height 22
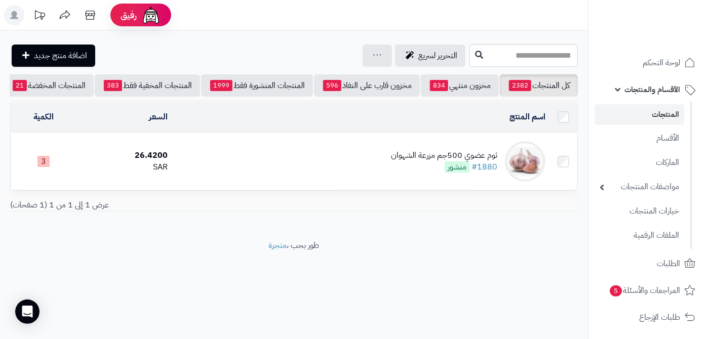
click at [417, 168] on div "ثوم عضوي 500جم مزرعة [PERSON_NAME] #1880 منشور" at bounding box center [444, 161] width 106 height 23
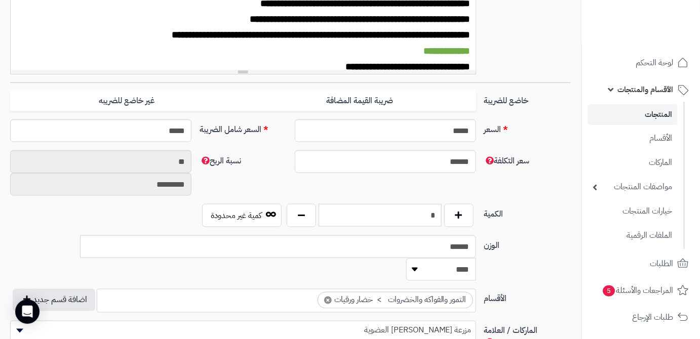
scroll to position [450, 0]
click at [424, 210] on input "*" at bounding box center [380, 215] width 123 height 23
type input "*"
click at [435, 192] on div "سعر التكلفة ****** نسبة الربح ** *********" at bounding box center [290, 177] width 569 height 54
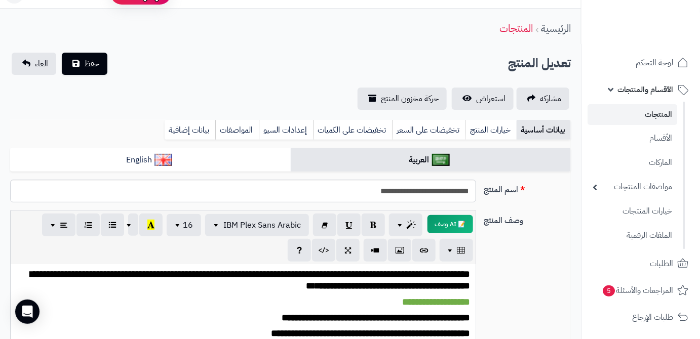
scroll to position [0, 0]
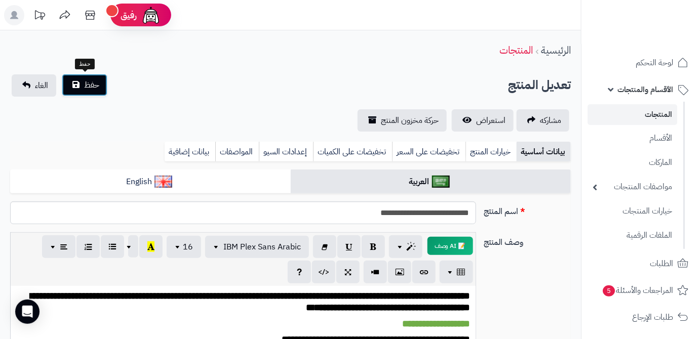
click at [94, 87] on span "حفظ" at bounding box center [91, 85] width 15 height 12
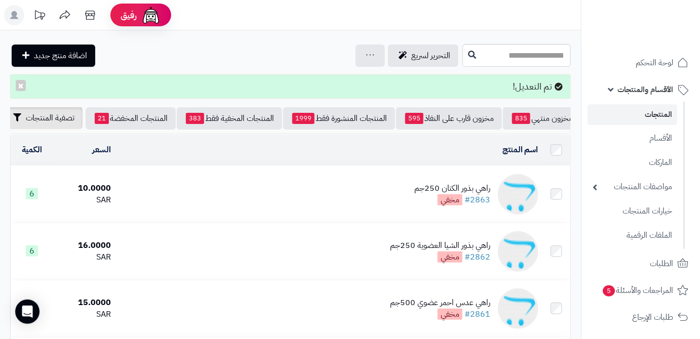
scroll to position [0, -107]
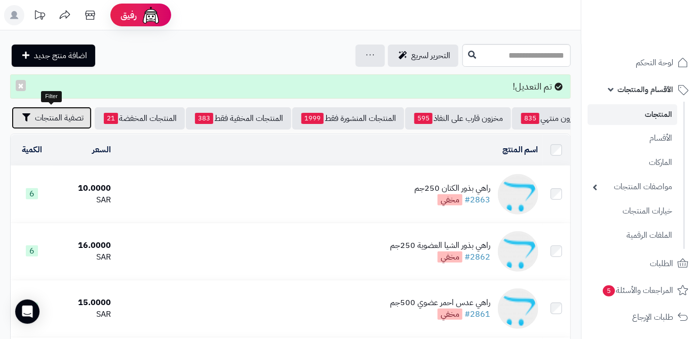
click at [44, 123] on span "تصفية المنتجات" at bounding box center [59, 118] width 49 height 12
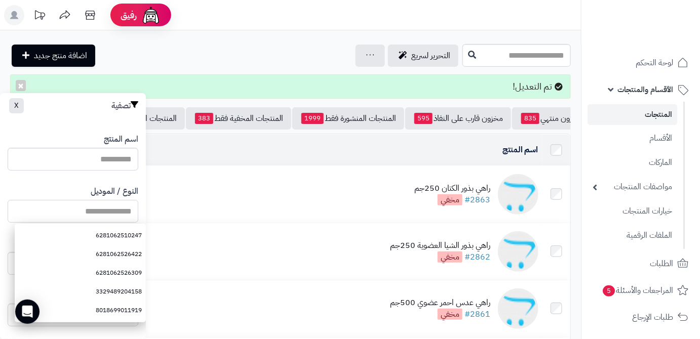
paste input "**********"
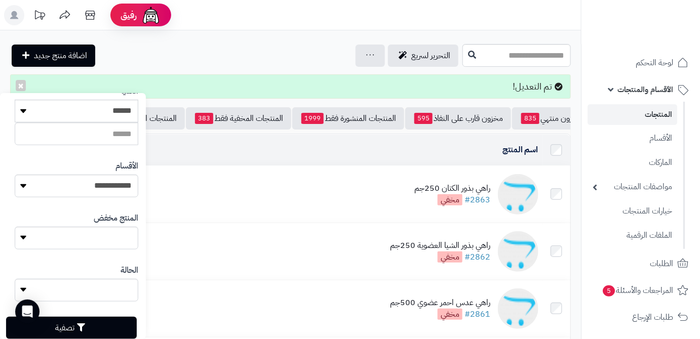
scroll to position [280, 0]
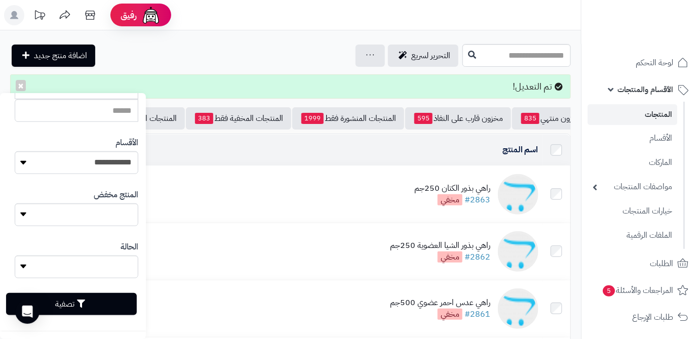
type input "**********"
click at [125, 312] on button "تصفية" at bounding box center [71, 304] width 131 height 22
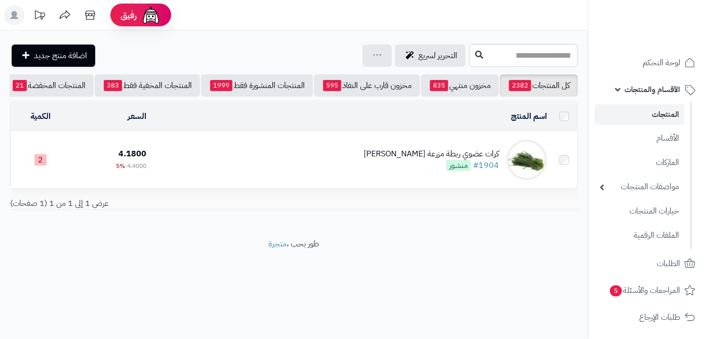
click at [431, 172] on div "كرات عضوي ربطة مزرعة [PERSON_NAME] #1904 منشور" at bounding box center [431, 159] width 135 height 23
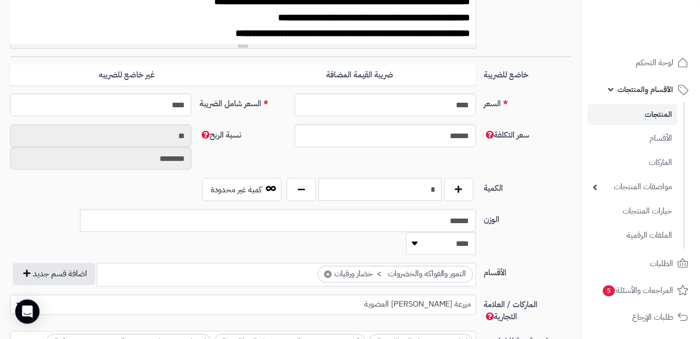
scroll to position [414, 0]
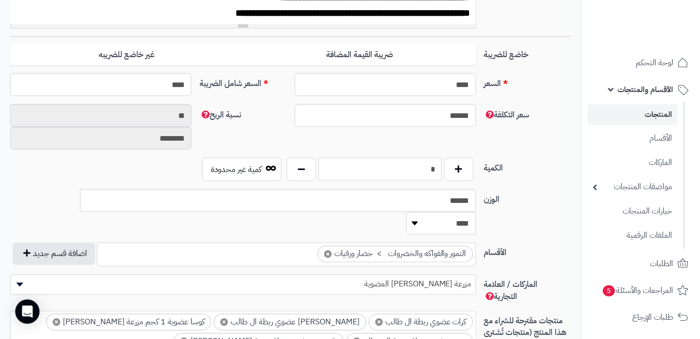
click at [424, 173] on input "*" at bounding box center [380, 169] width 123 height 23
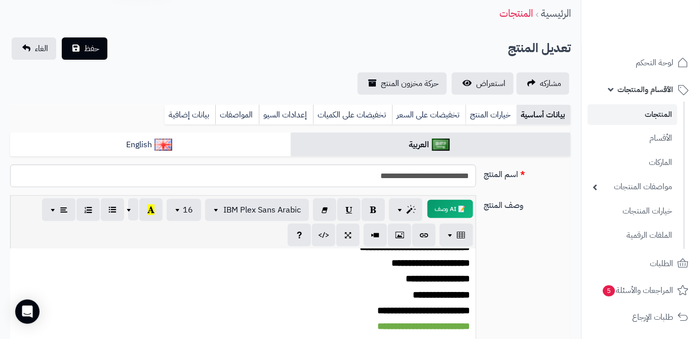
scroll to position [0, 0]
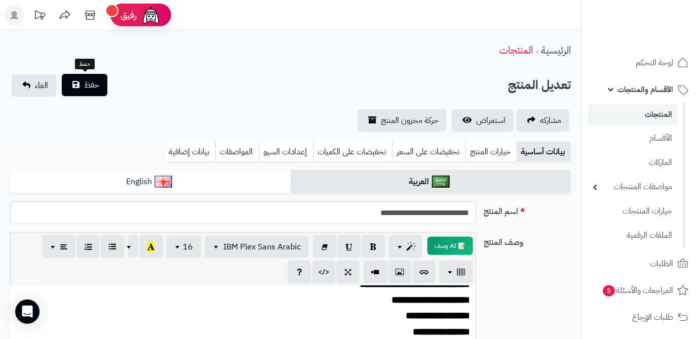
type input "*"
click at [88, 89] on span "حفظ" at bounding box center [91, 85] width 15 height 12
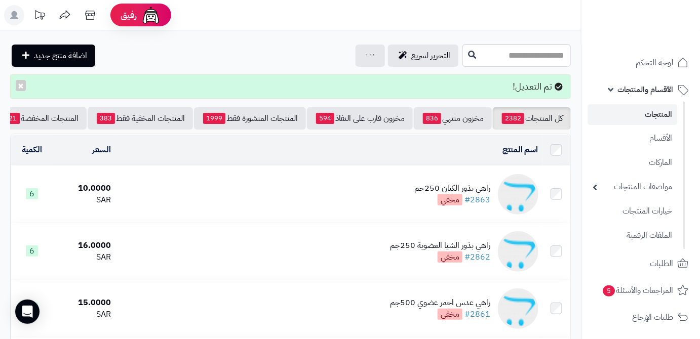
scroll to position [0, -107]
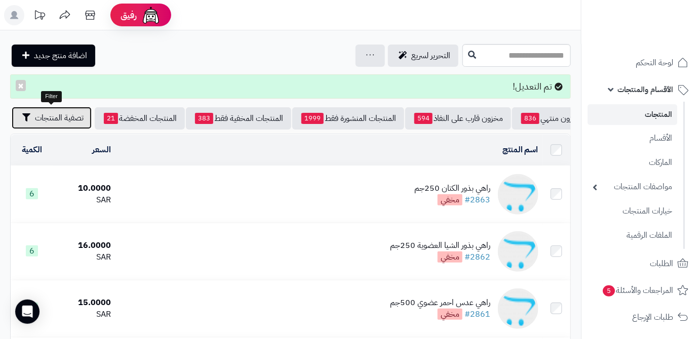
click at [45, 120] on span "تصفية المنتجات" at bounding box center [59, 118] width 49 height 12
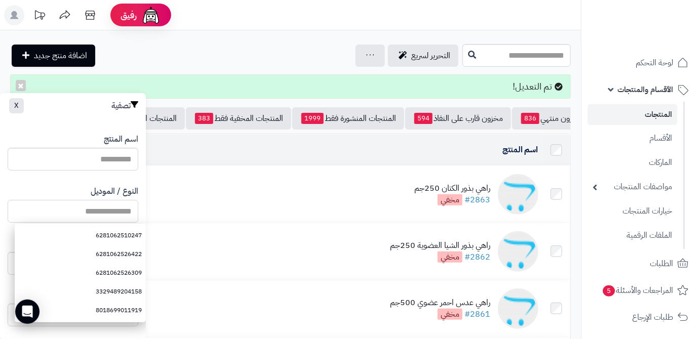
paste input "**********"
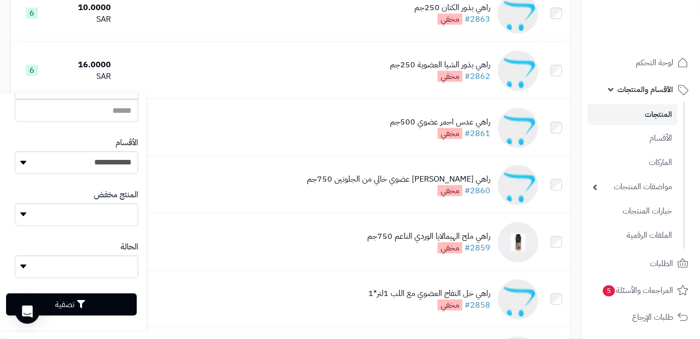
scroll to position [230, 0]
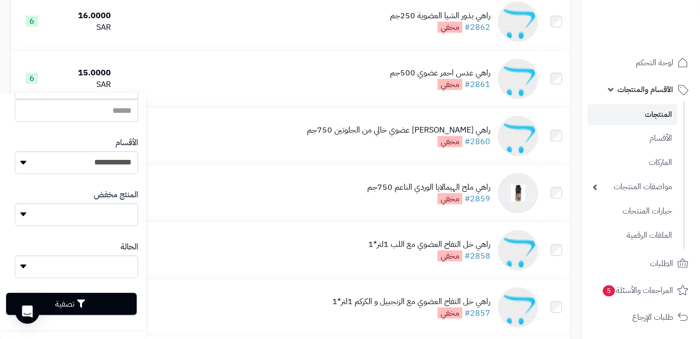
type input "**********"
click at [85, 307] on icon "button" at bounding box center [81, 304] width 8 height 8
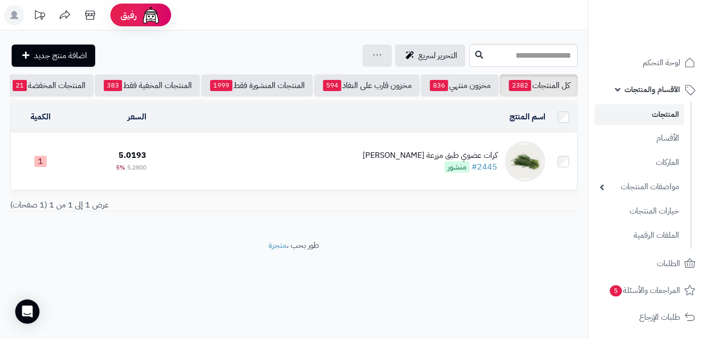
click at [404, 173] on div "كرات عضوي طبق مزرعة [PERSON_NAME] #2445 منشور" at bounding box center [430, 161] width 135 height 23
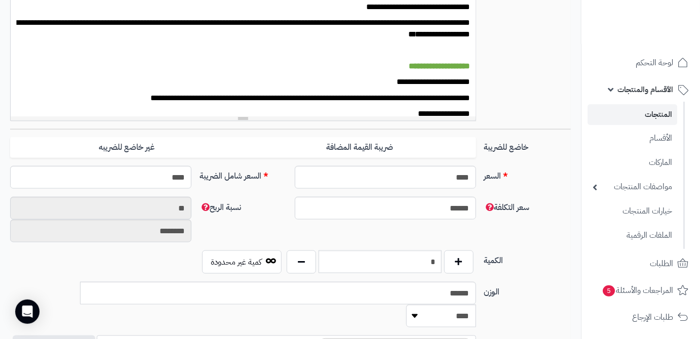
scroll to position [450, 0]
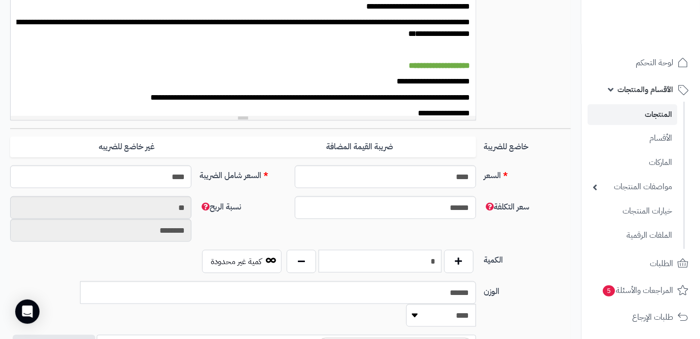
click at [416, 258] on input "*" at bounding box center [380, 261] width 123 height 23
type input "*"
click at [413, 246] on div "سعر التكلفة ****** نسبة الربح ** ********" at bounding box center [290, 224] width 569 height 54
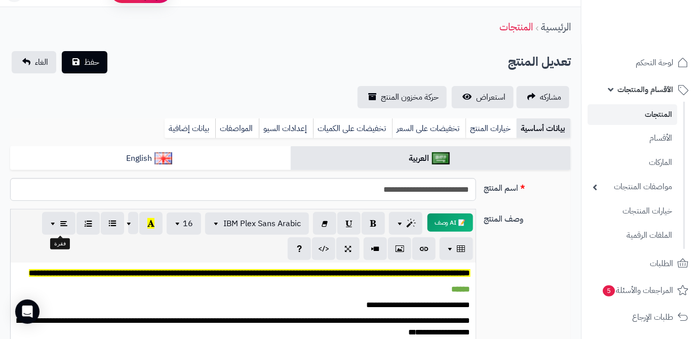
scroll to position [0, 0]
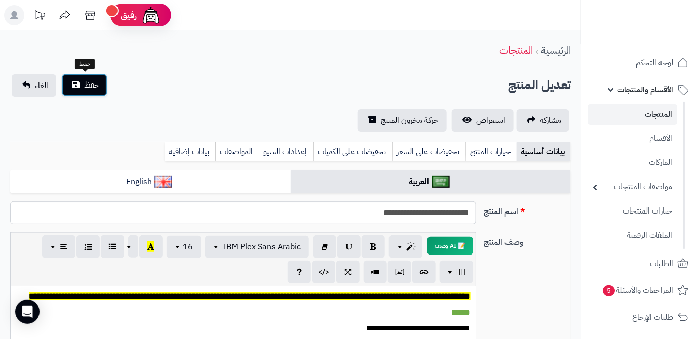
click at [81, 79] on button "حفظ" at bounding box center [85, 85] width 46 height 22
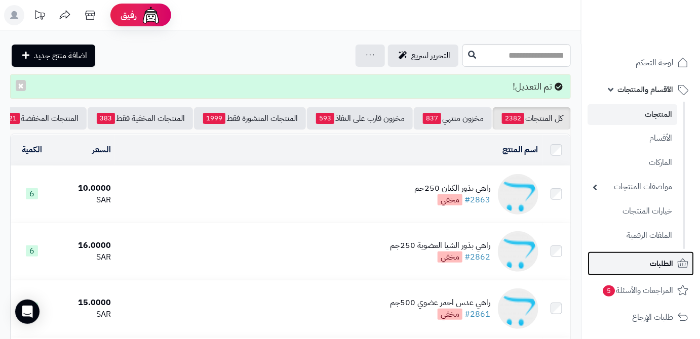
click at [636, 266] on link "الطلبات" at bounding box center [641, 264] width 106 height 24
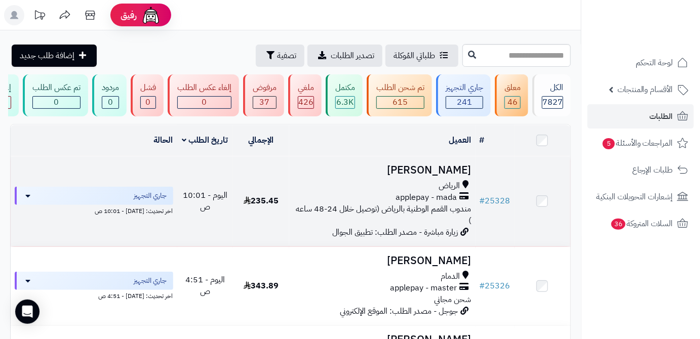
click at [502, 214] on td "# 25328" at bounding box center [495, 202] width 39 height 90
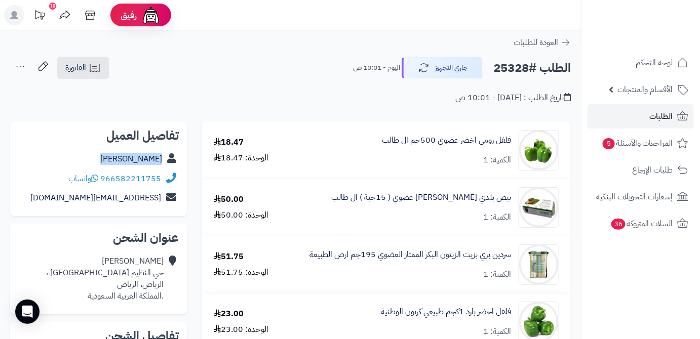
drag, startPoint x: 110, startPoint y: 158, endPoint x: 167, endPoint y: 161, distance: 56.8
click at [167, 161] on div "[PERSON_NAME]" at bounding box center [98, 159] width 161 height 20
copy div "[PERSON_NAME]"
drag, startPoint x: 101, startPoint y: 177, endPoint x: 165, endPoint y: 179, distance: 63.4
click at [165, 179] on div "966582211755 واتساب" at bounding box center [98, 179] width 161 height 20
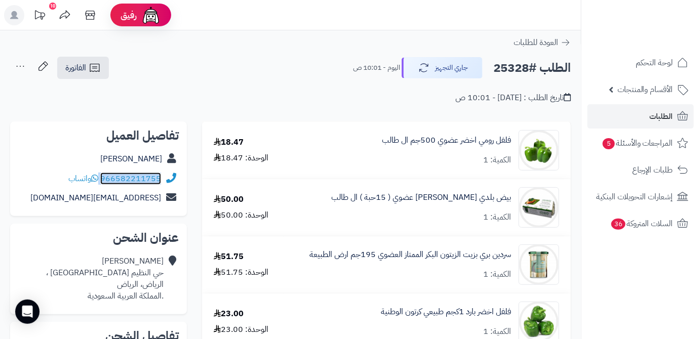
copy div "966582211755"
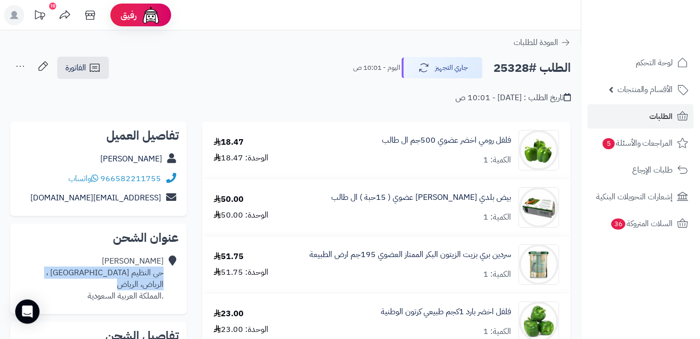
drag, startPoint x: 112, startPoint y: 286, endPoint x: 162, endPoint y: 273, distance: 51.9
click at [162, 273] on div "[PERSON_NAME] [PERSON_NAME] النظيم شارع الأماسي ، [GEOGRAPHIC_DATA]، [GEOGRAPHI…" at bounding box center [105, 279] width 118 height 46
copy div "حي النظيم شارع الأماسي ، [GEOGRAPHIC_DATA]، [GEOGRAPHIC_DATA]"
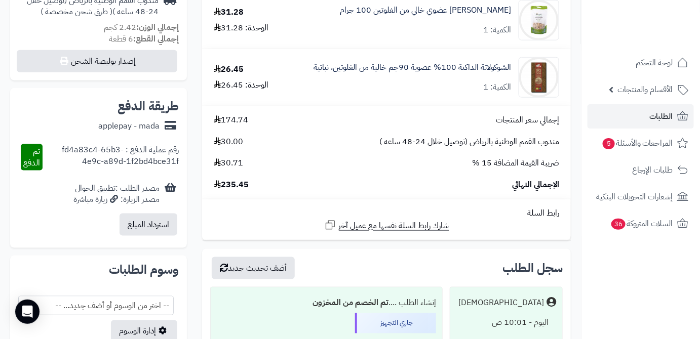
scroll to position [414, 0]
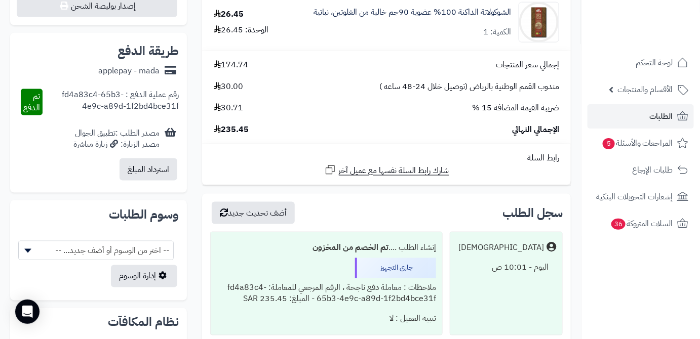
click at [235, 130] on span "235.45" at bounding box center [231, 130] width 35 height 12
copy span "235.45"
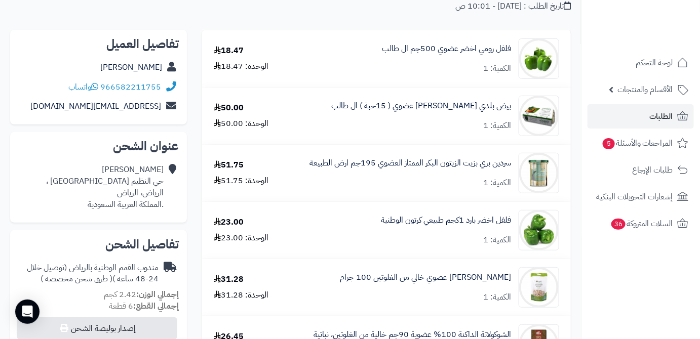
scroll to position [0, 0]
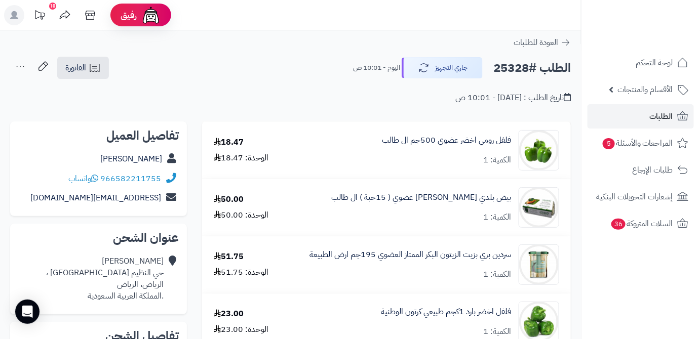
click at [511, 64] on h2 "الطلب #25328" at bounding box center [532, 68] width 78 height 21
copy h2 "25328"
drag, startPoint x: 513, startPoint y: 140, endPoint x: 461, endPoint y: 142, distance: 52.7
click at [461, 142] on div "فلفل رومي اخضر عضوي 500جم ال طالب الكمية: 1" at bounding box center [427, 150] width 279 height 41
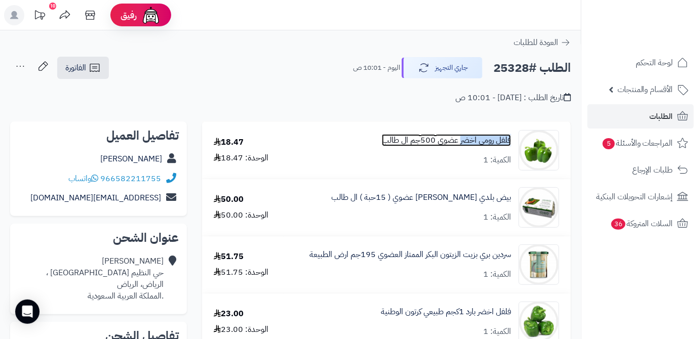
copy link "فلفل رومي اخضر"
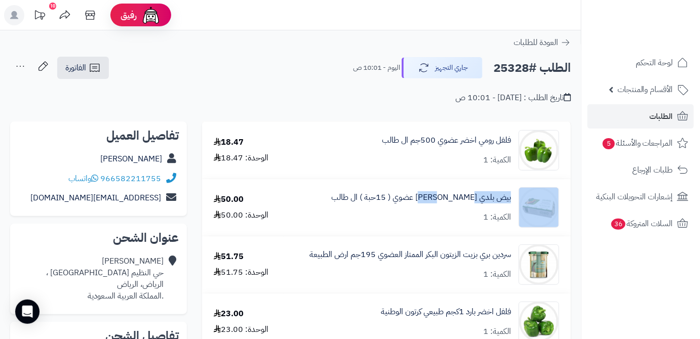
drag, startPoint x: 516, startPoint y: 198, endPoint x: 461, endPoint y: 207, distance: 56.1
click at [461, 207] on div "بيض بلدي [PERSON_NAME] عضوي ( 15حبة ) ال طالب الكمية: 1" at bounding box center [427, 207] width 279 height 41
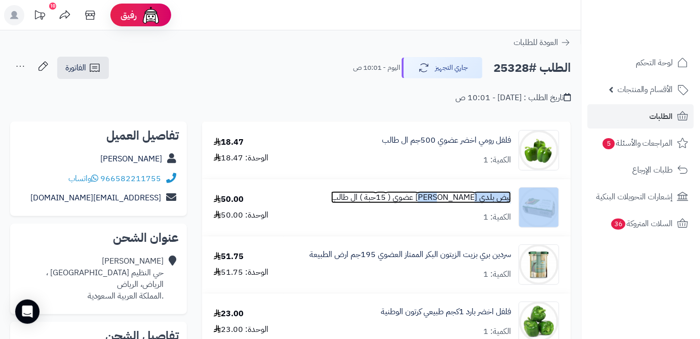
copy div "بيض بلدي مرعى"
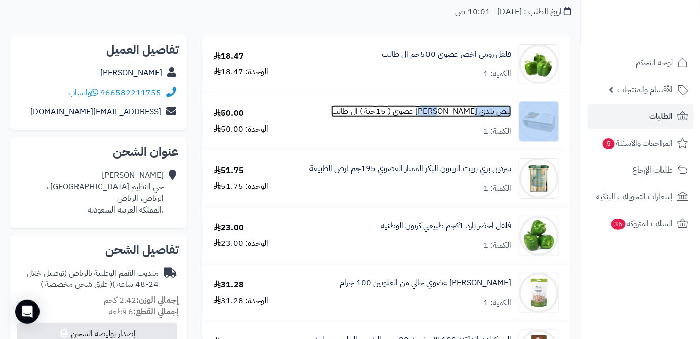
scroll to position [92, 0]
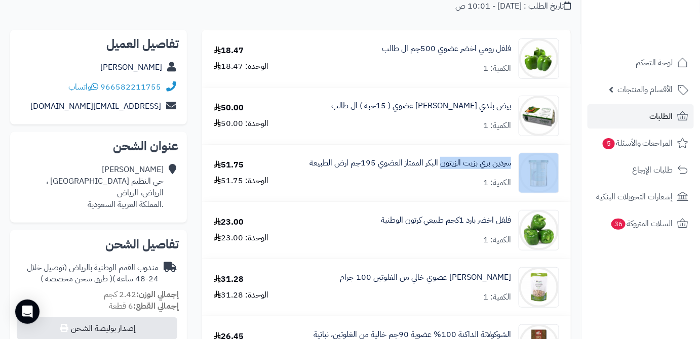
drag, startPoint x: 515, startPoint y: 165, endPoint x: 442, endPoint y: 176, distance: 74.3
click at [442, 176] on div "سردين بري بزيت الزيتون البكر الممتاز العضوي 195جم ارض الطبيعة الكمية: 1" at bounding box center [427, 173] width 279 height 41
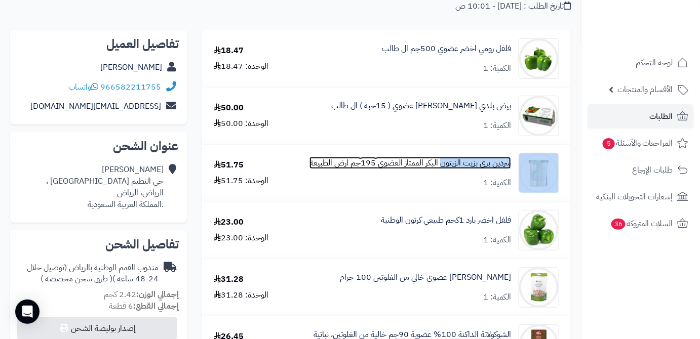
copy div "سردين بري بزيت الزيتون"
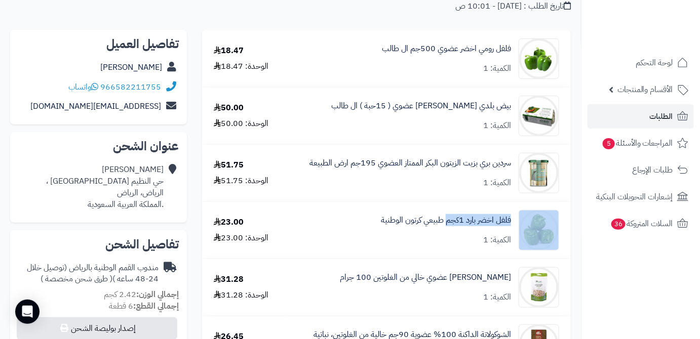
drag, startPoint x: 517, startPoint y: 222, endPoint x: 445, endPoint y: 229, distance: 71.7
click at [445, 229] on div "فلفل اخضر بارد 1كجم طبيعي كرتون الوطنية الكمية: 1" at bounding box center [427, 230] width 279 height 41
copy div "فلفل اخضر بارد 1كجم"
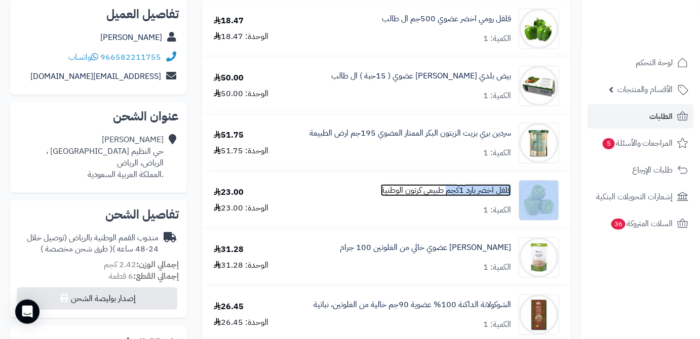
scroll to position [138, 0]
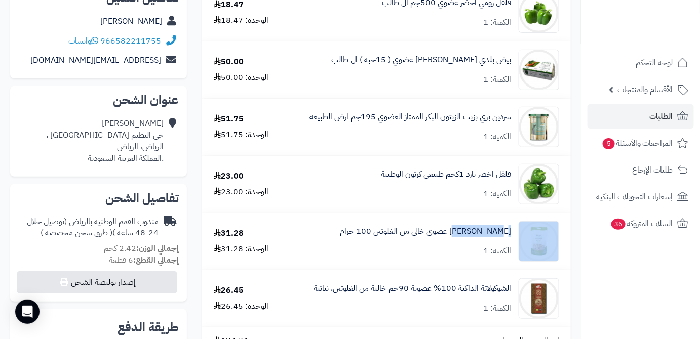
drag, startPoint x: 512, startPoint y: 230, endPoint x: 473, endPoint y: 239, distance: 40.1
click at [473, 239] on div "[PERSON_NAME] عضوي خالي من الغلوتين 100 جرام الكمية: 1" at bounding box center [427, 241] width 279 height 41
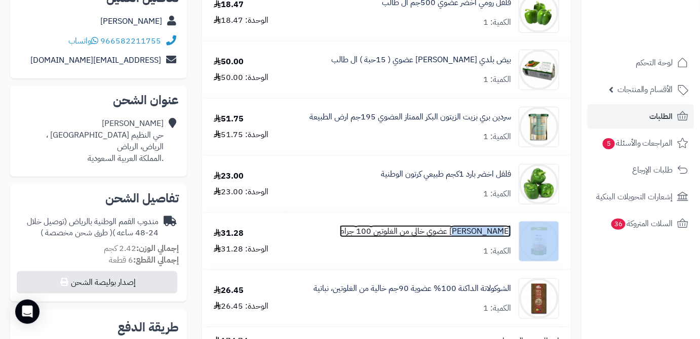
copy div "[PERSON_NAME] عضوي"
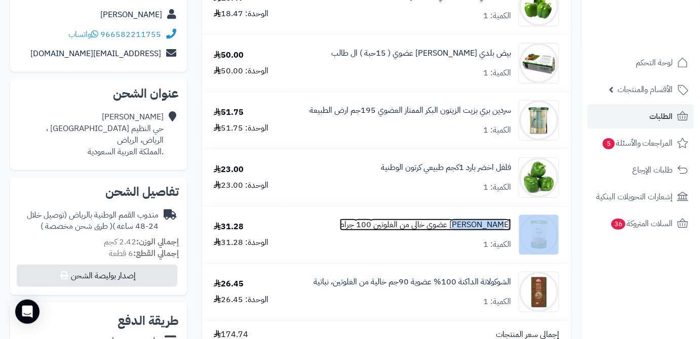
scroll to position [230, 0]
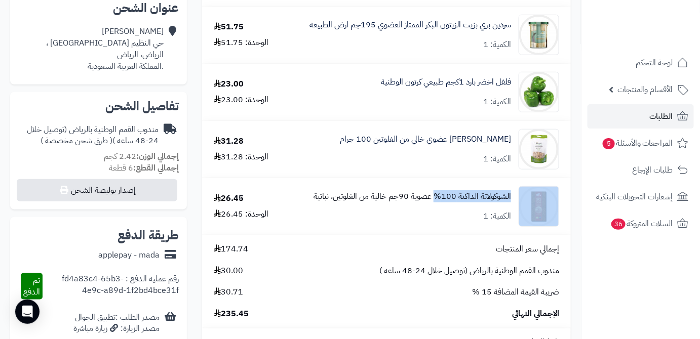
drag, startPoint x: 515, startPoint y: 195, endPoint x: 435, endPoint y: 202, distance: 80.3
click at [435, 202] on div "الشوكولاتة الداكنة 100% عضوية 90جم خالية من الغلوتين، نباتية الكمية: 1" at bounding box center [427, 206] width 279 height 41
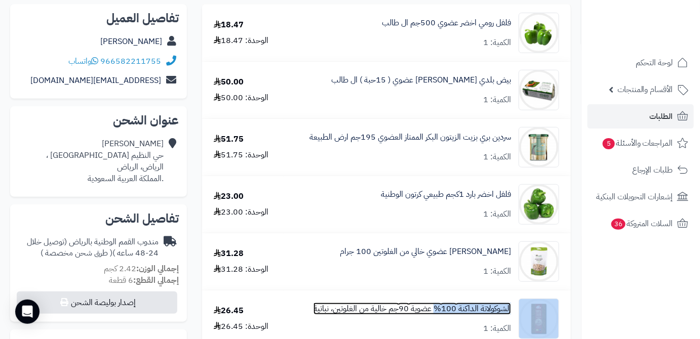
scroll to position [0, 0]
